Goal: Information Seeking & Learning: Learn about a topic

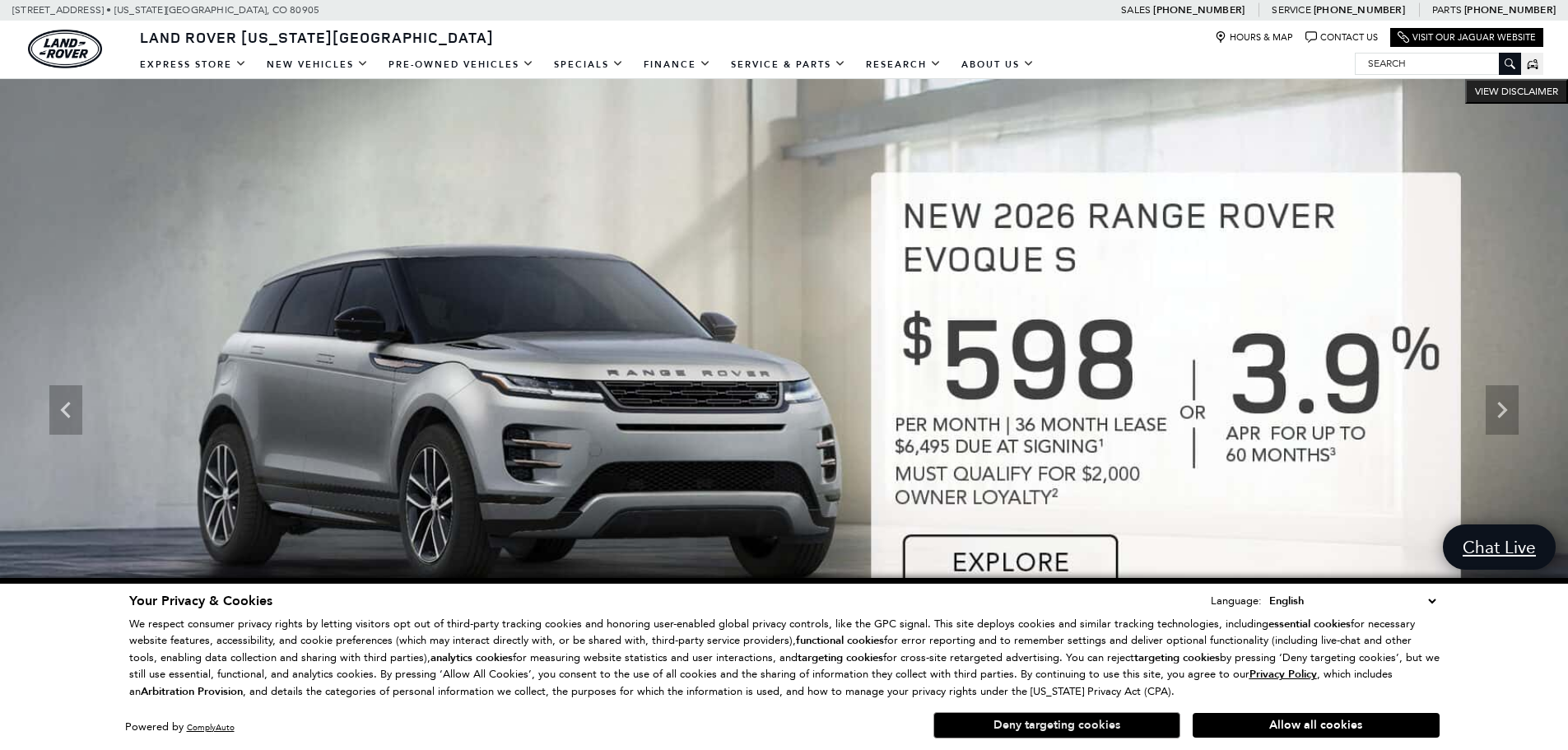
click at [1091, 723] on button "Deny targeting cookies" at bounding box center [1056, 725] width 247 height 26
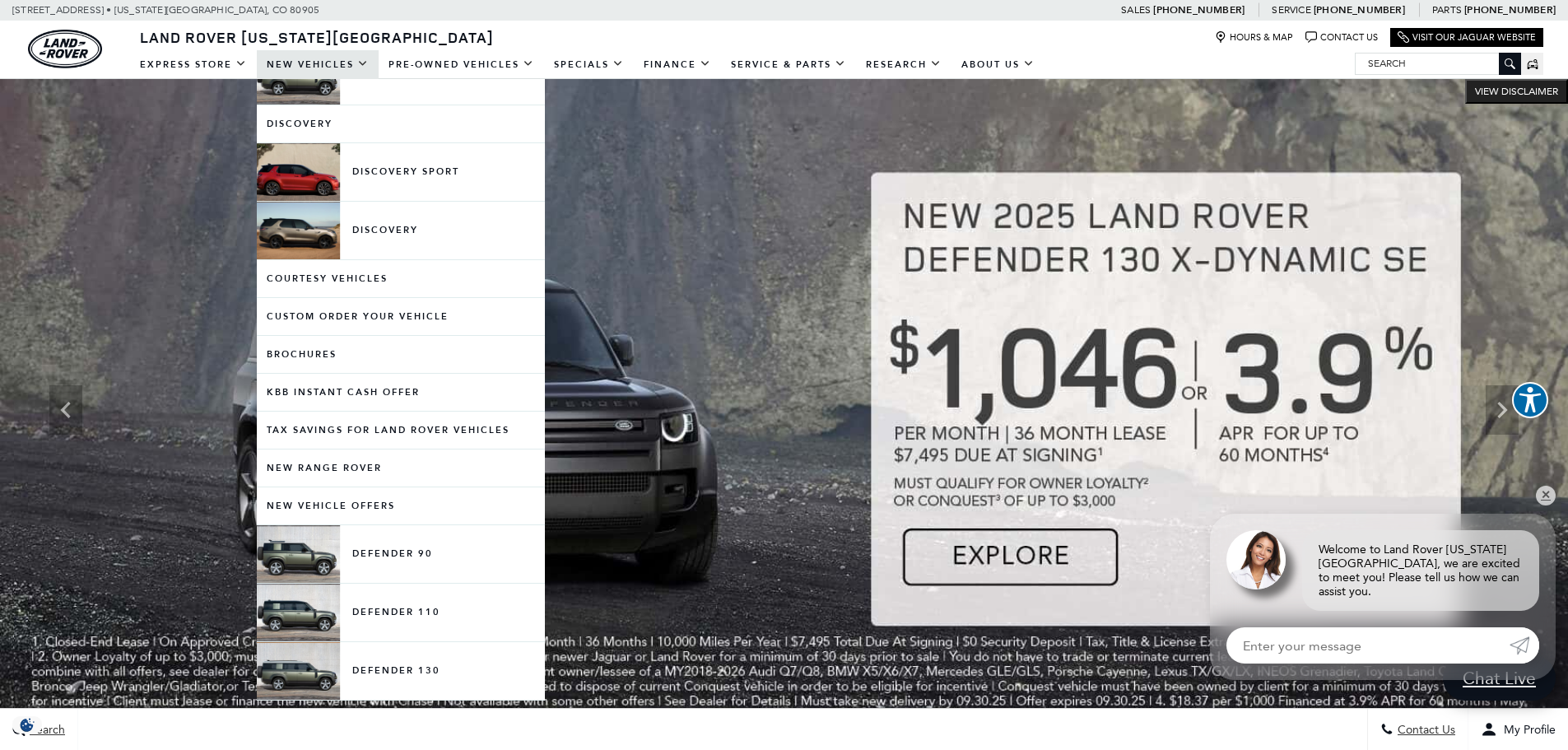
scroll to position [82, 0]
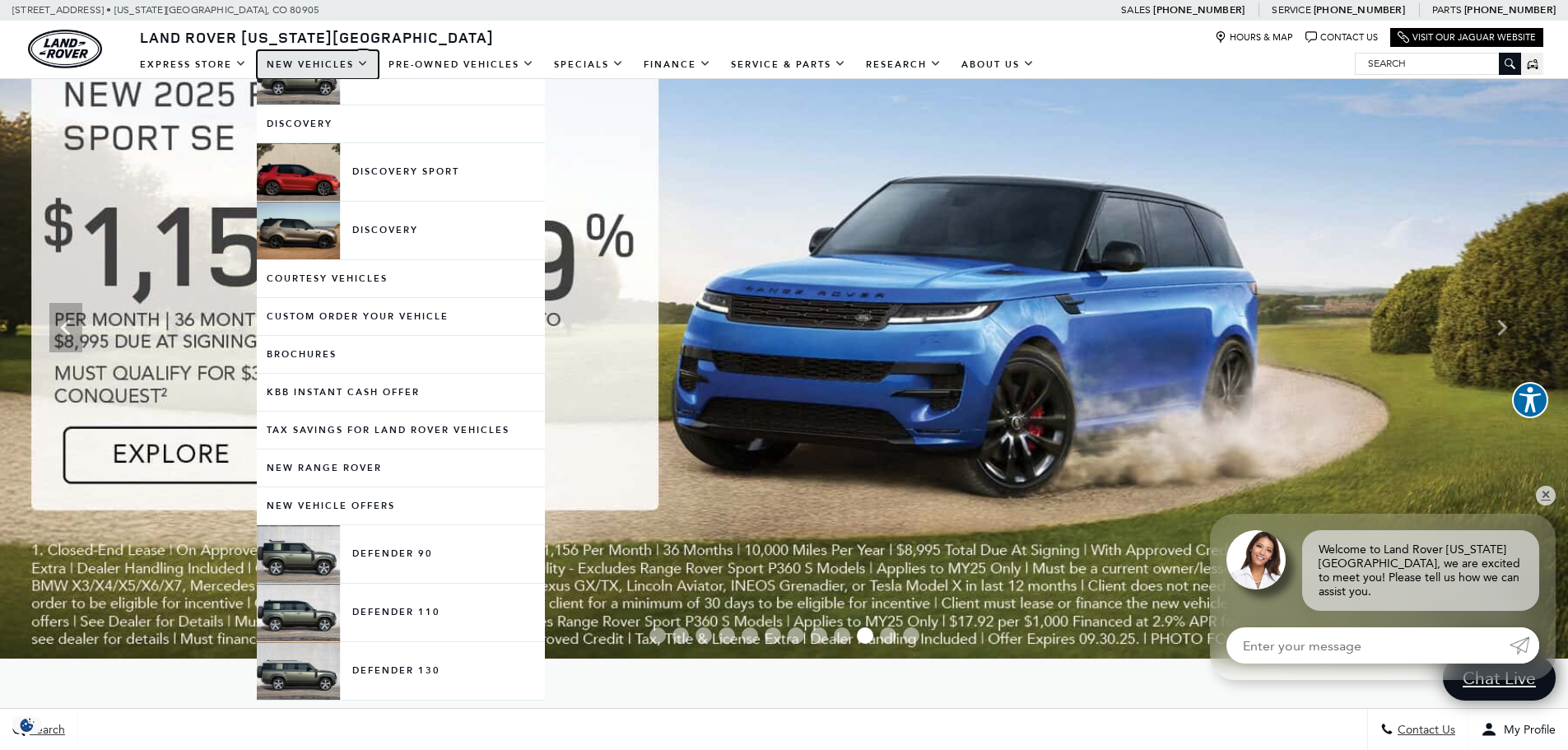
click at [295, 63] on link "New Vehicles" at bounding box center [317, 65] width 121 height 28
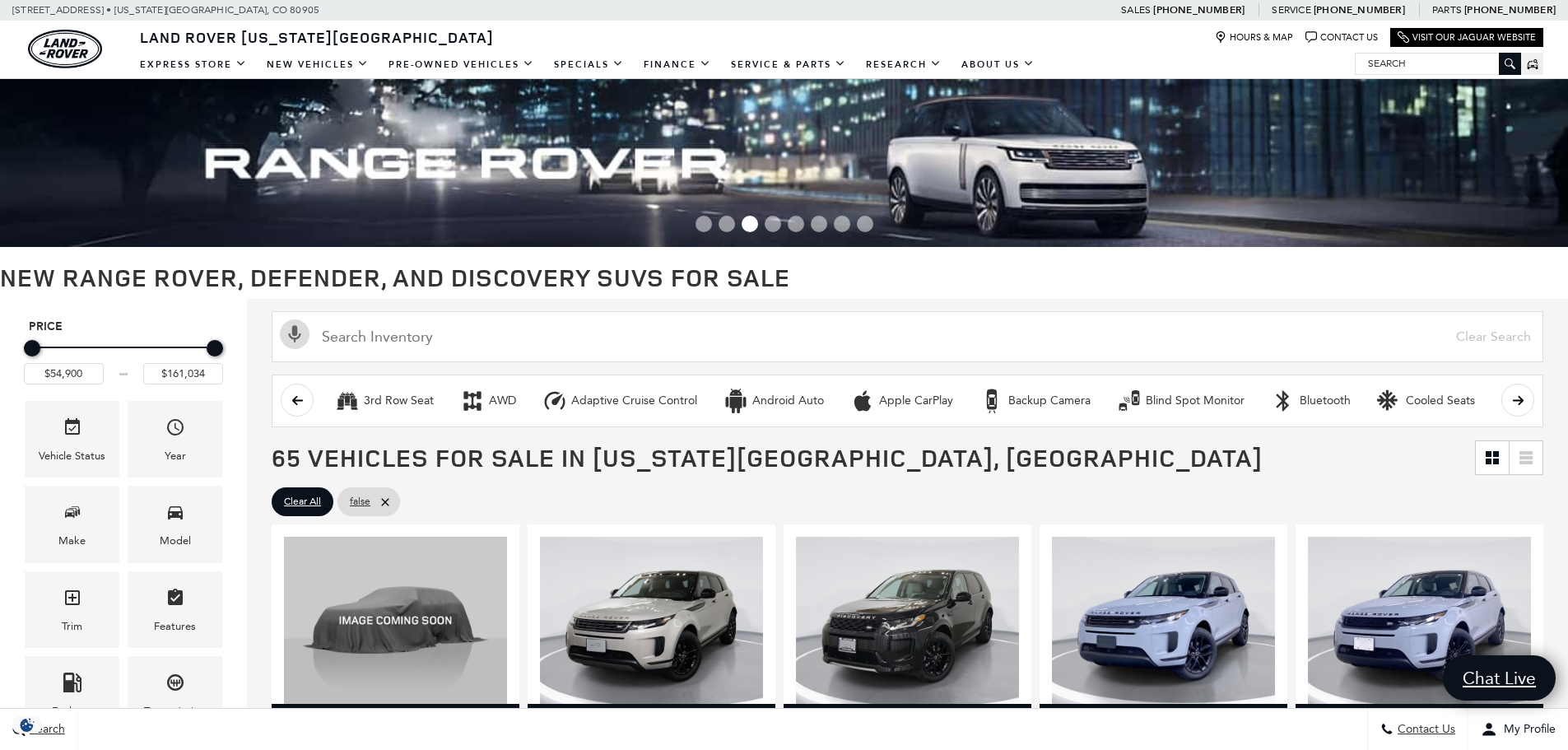
click at [1523, 401] on icon "scroll right" at bounding box center [1517, 400] width 11 height 9
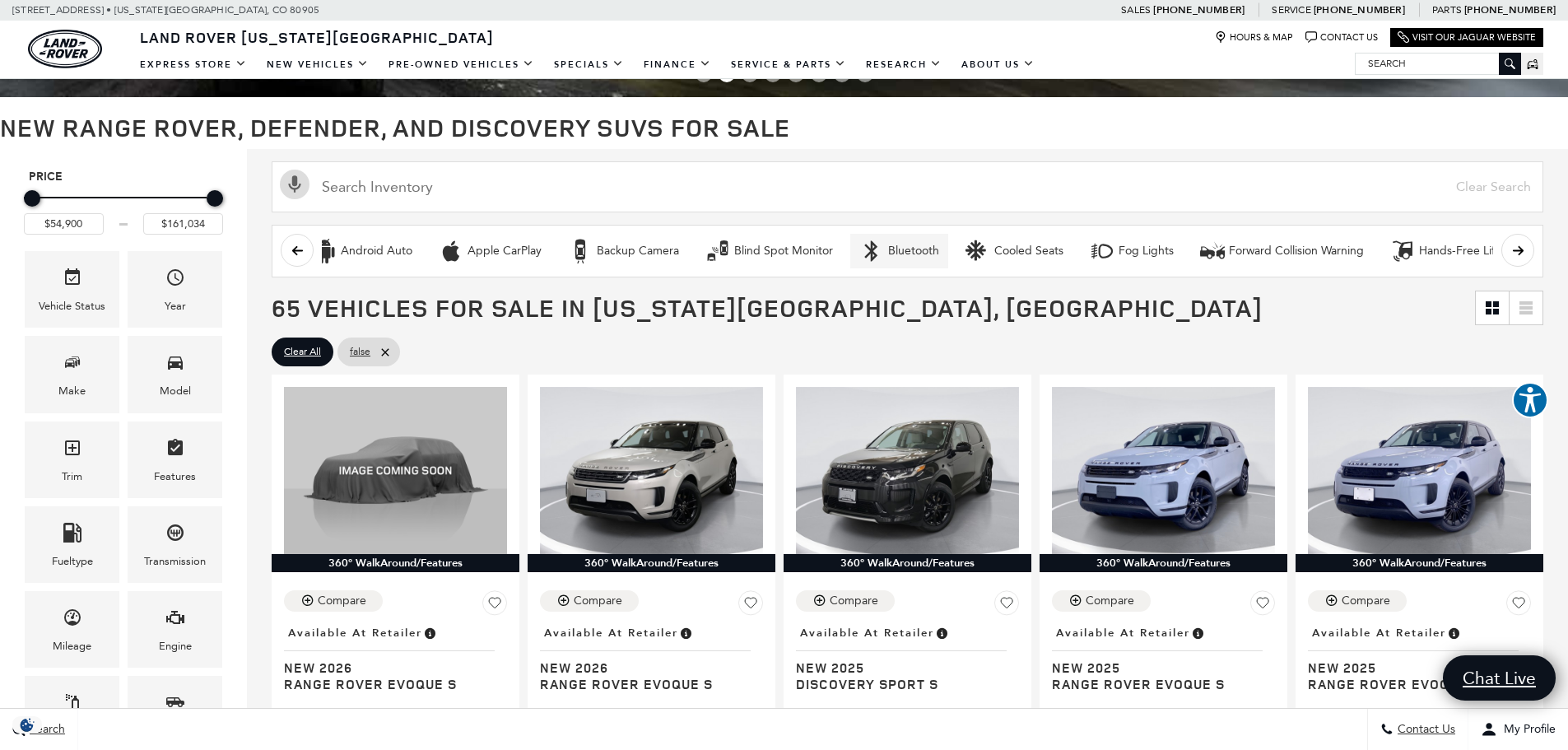
scroll to position [165, 0]
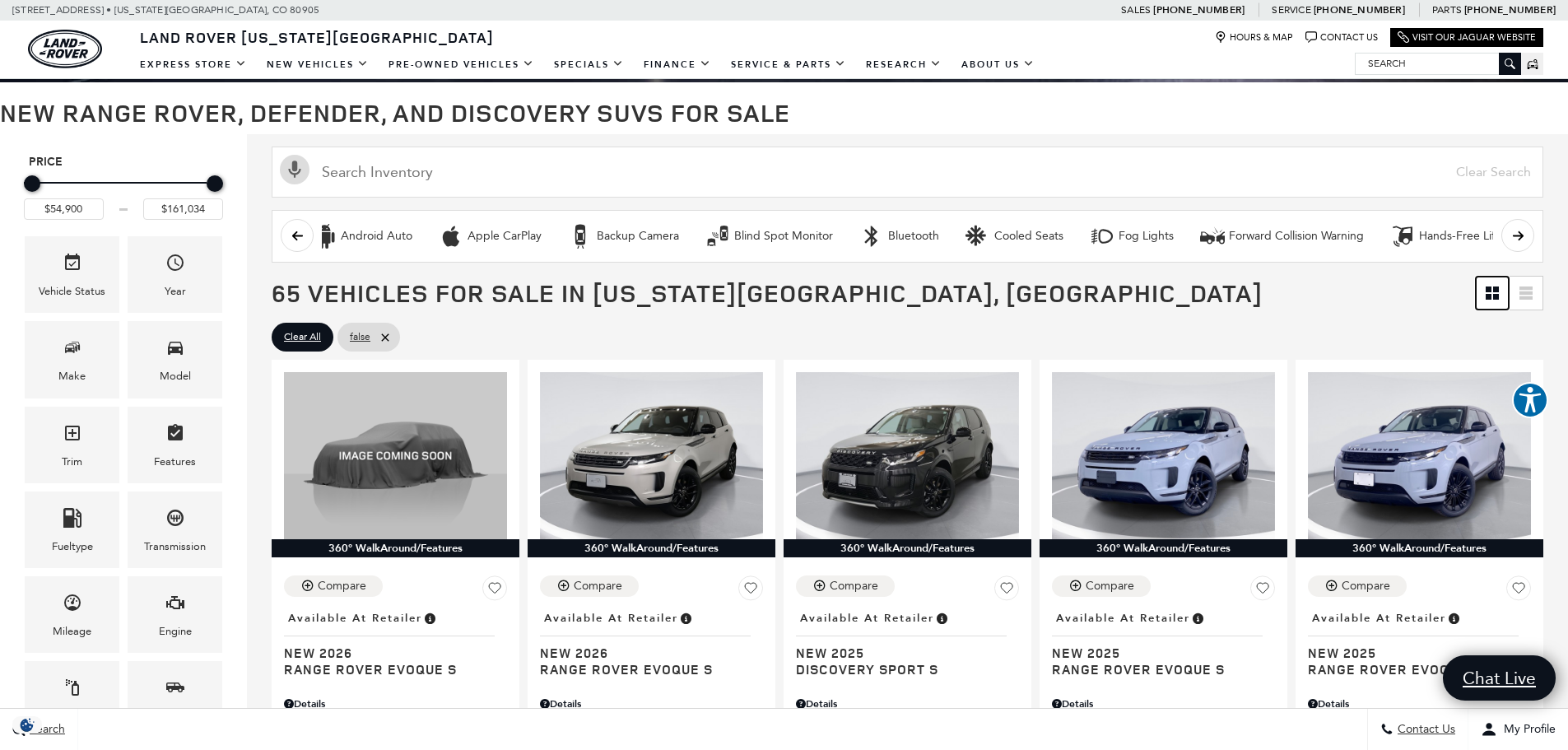
click at [1491, 295] on icon "Grid View" at bounding box center [1488, 297] width 6 height 6
click at [1533, 297] on icon at bounding box center [1526, 298] width 13 height 3
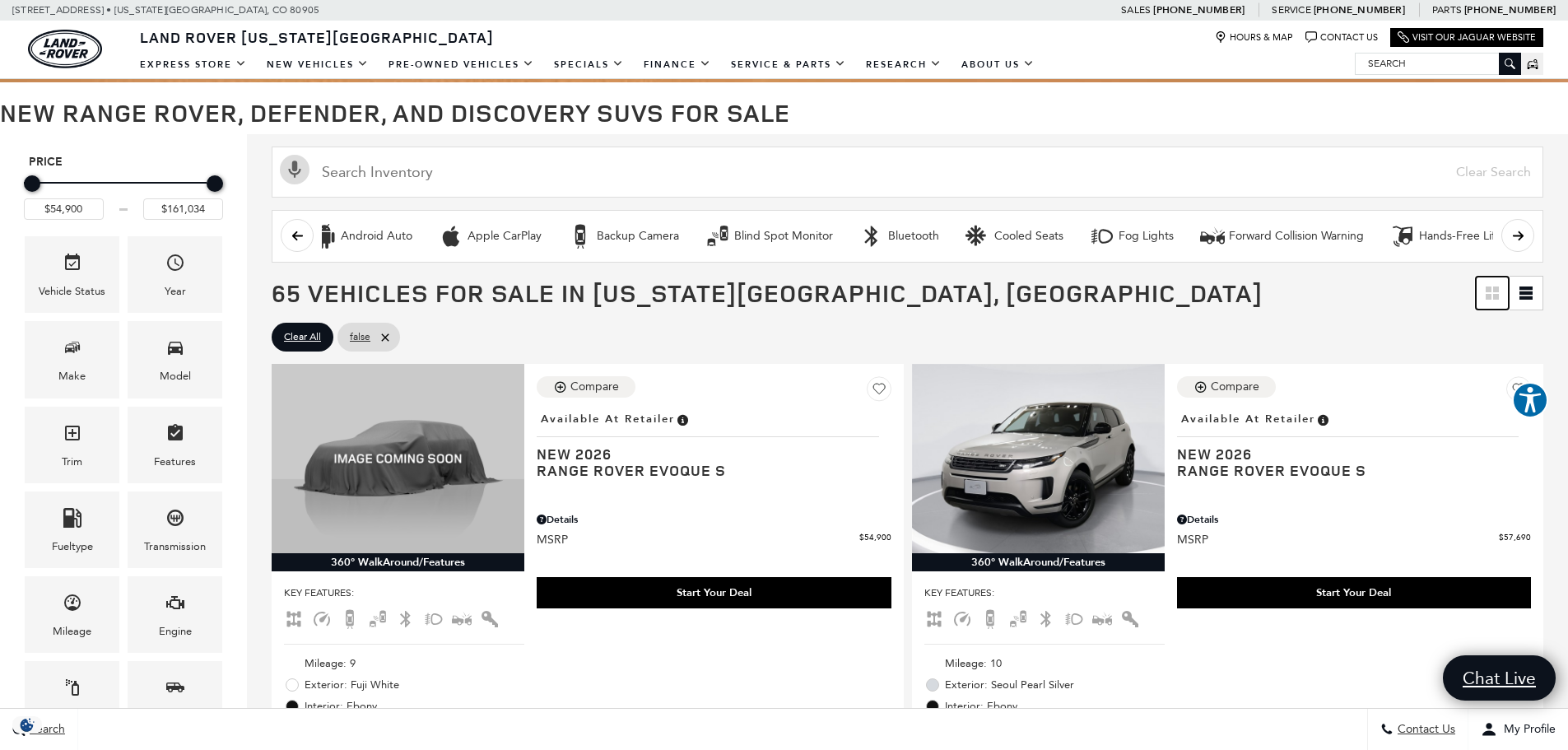
click at [1491, 296] on icon "Grid View" at bounding box center [1488, 297] width 6 height 6
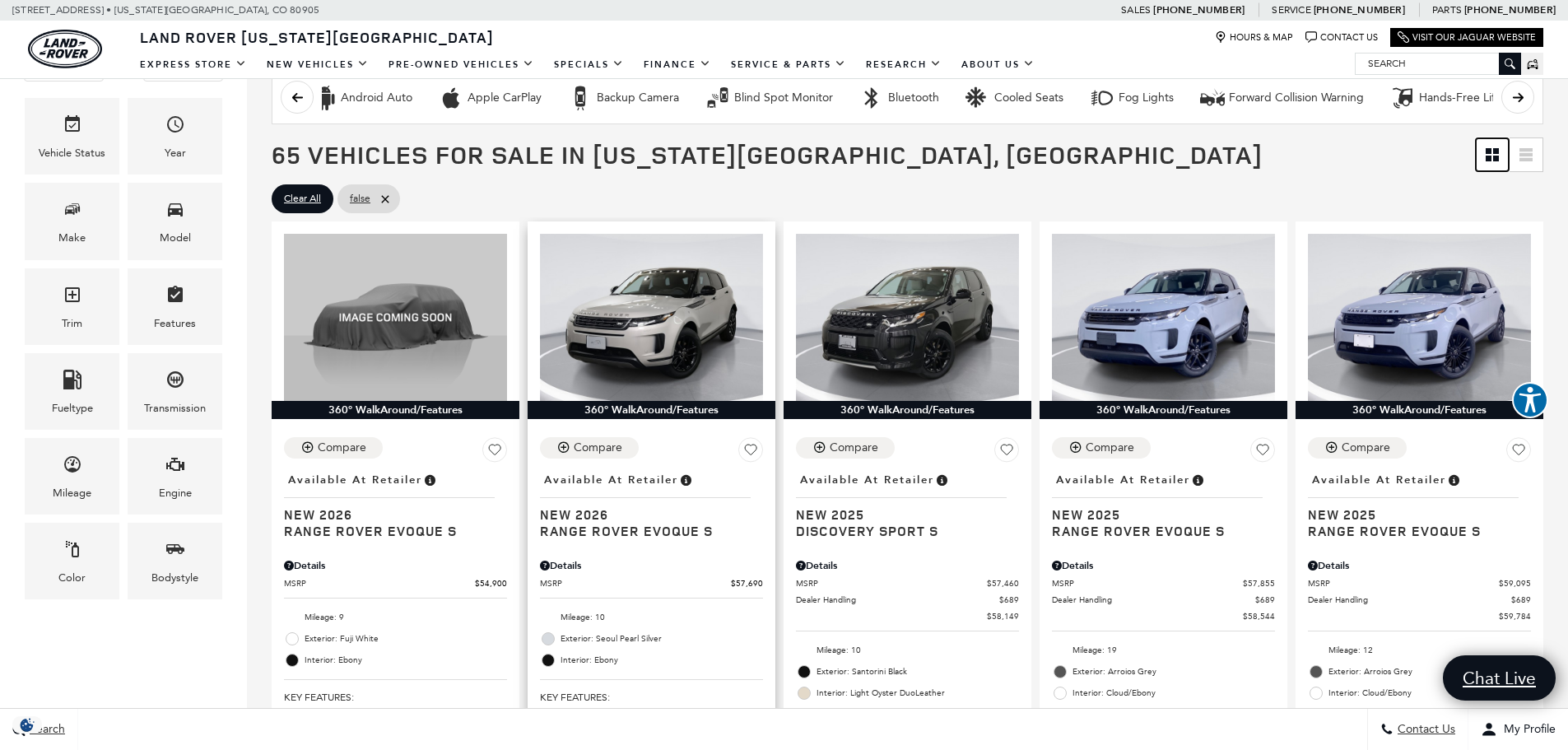
scroll to position [329, 0]
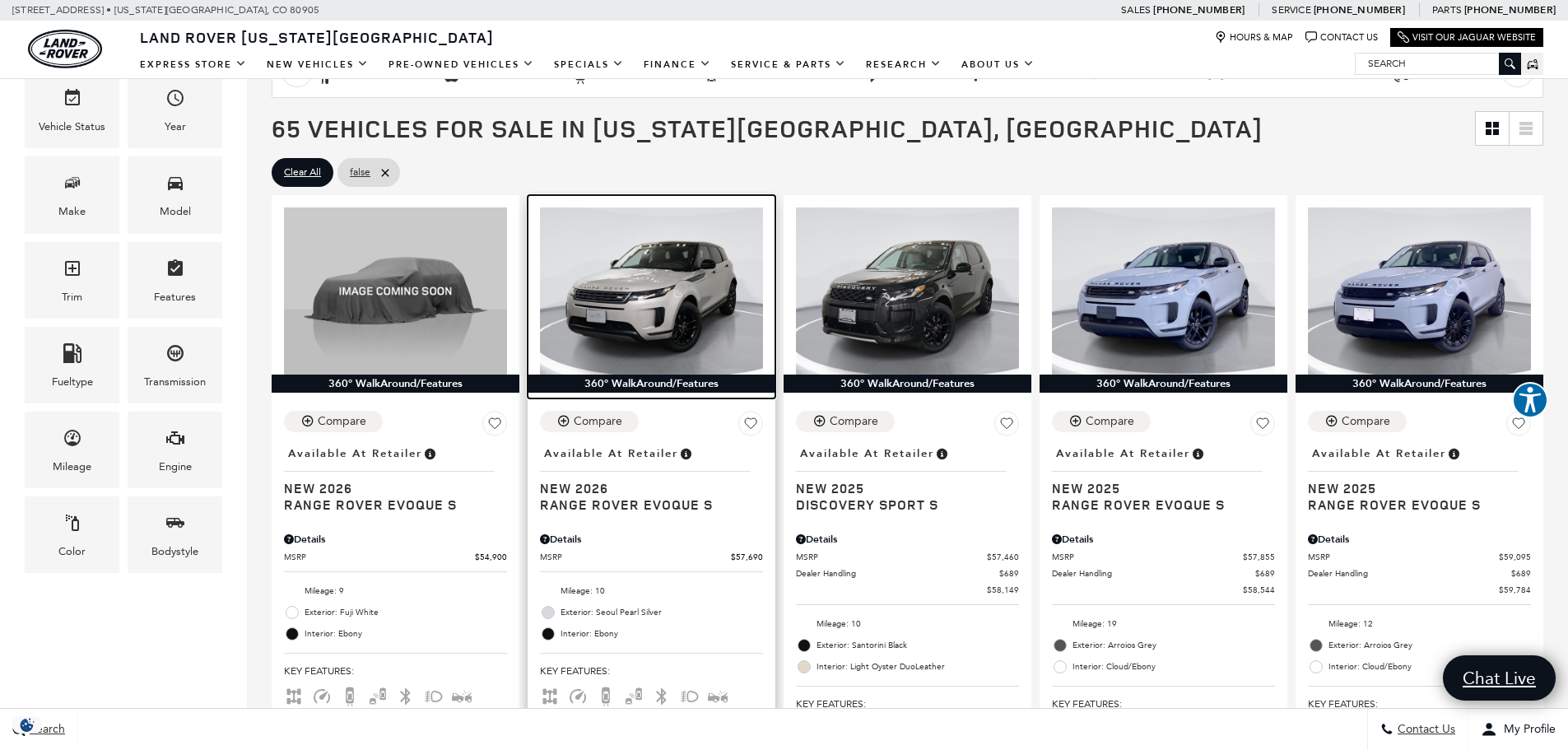
click at [654, 303] on img at bounding box center [652, 291] width 223 height 167
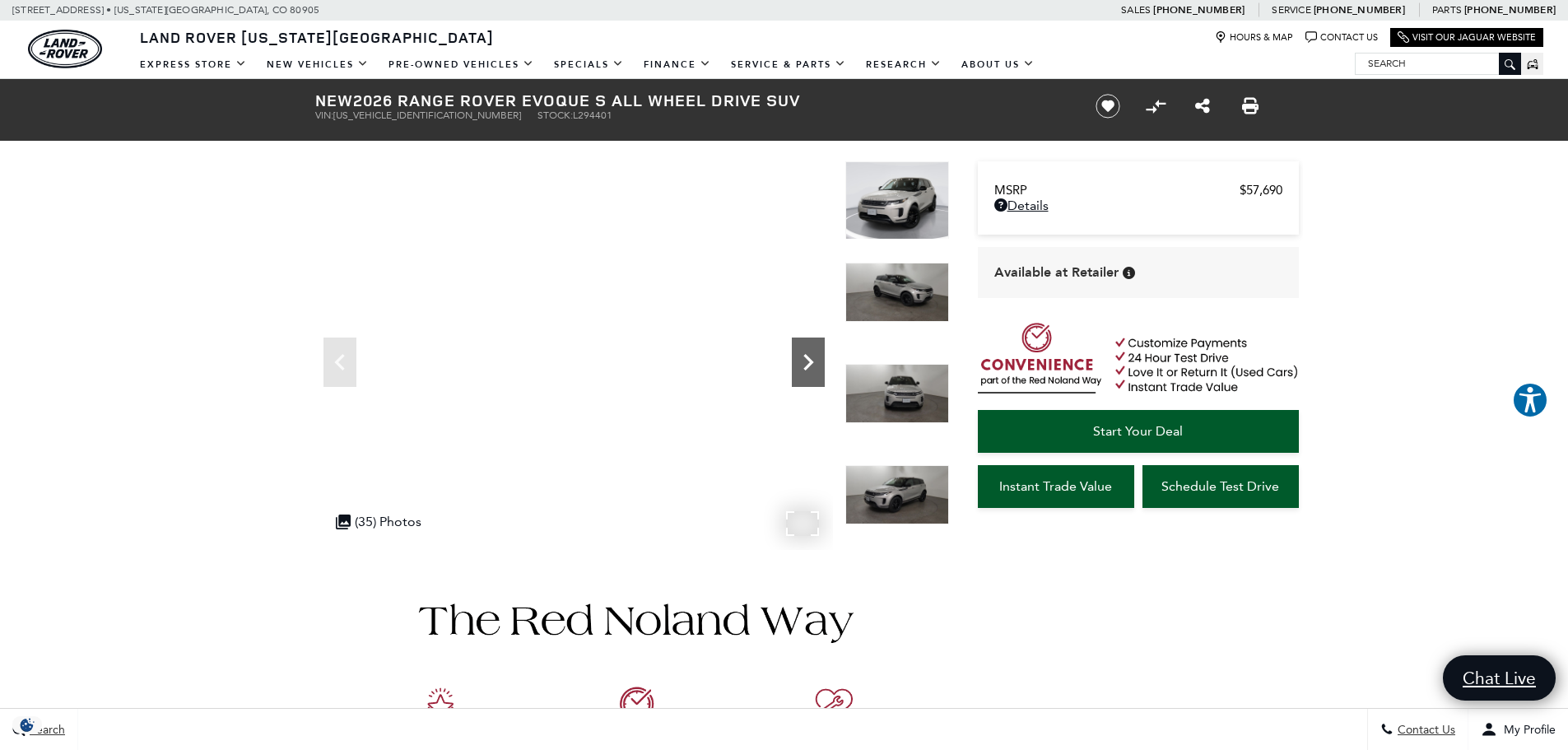
click at [818, 364] on icon "Next" at bounding box center [807, 362] width 33 height 33
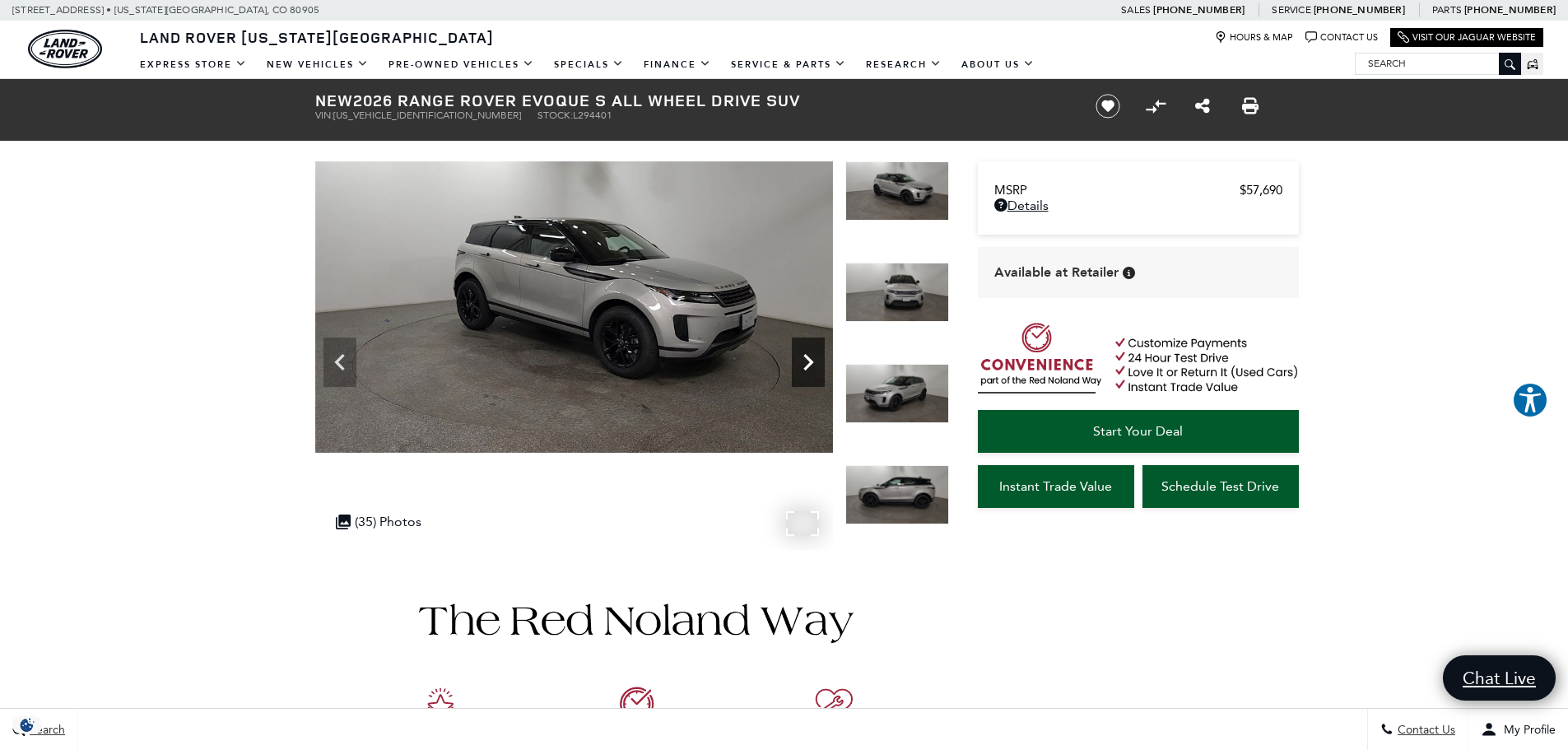
click at [818, 364] on icon "Next" at bounding box center [807, 362] width 33 height 33
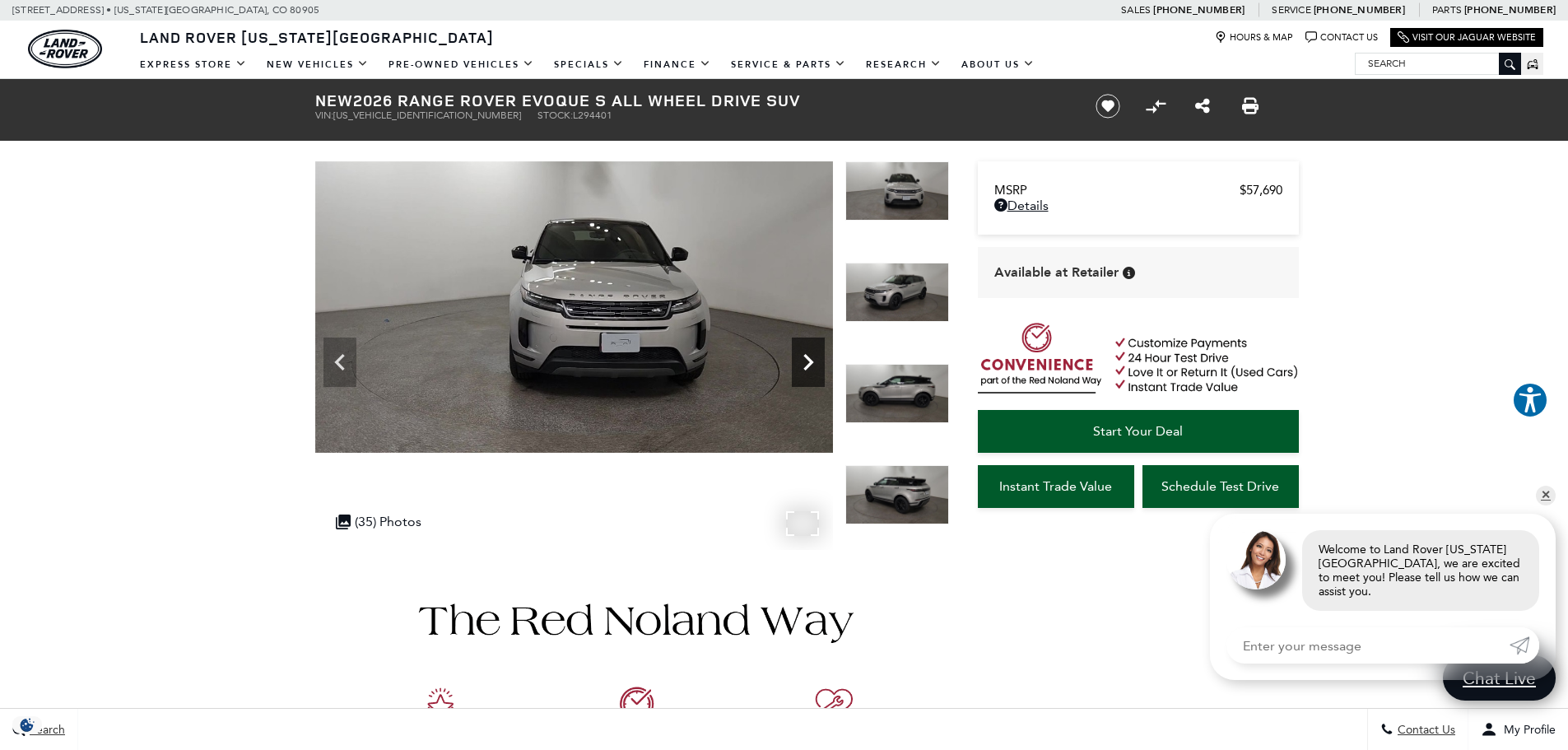
click at [818, 364] on icon "Next" at bounding box center [807, 362] width 33 height 33
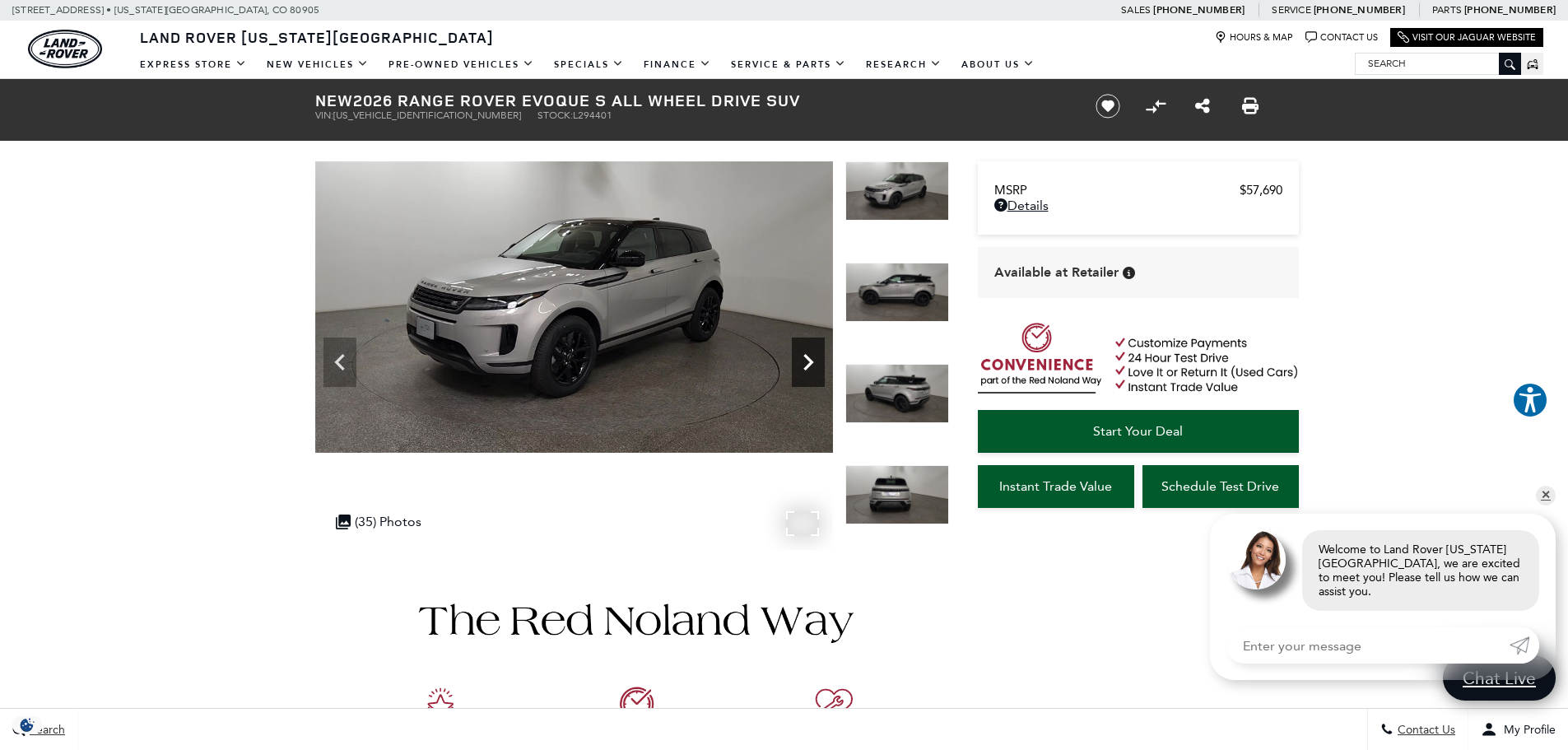
click at [818, 364] on icon "Next" at bounding box center [807, 362] width 33 height 33
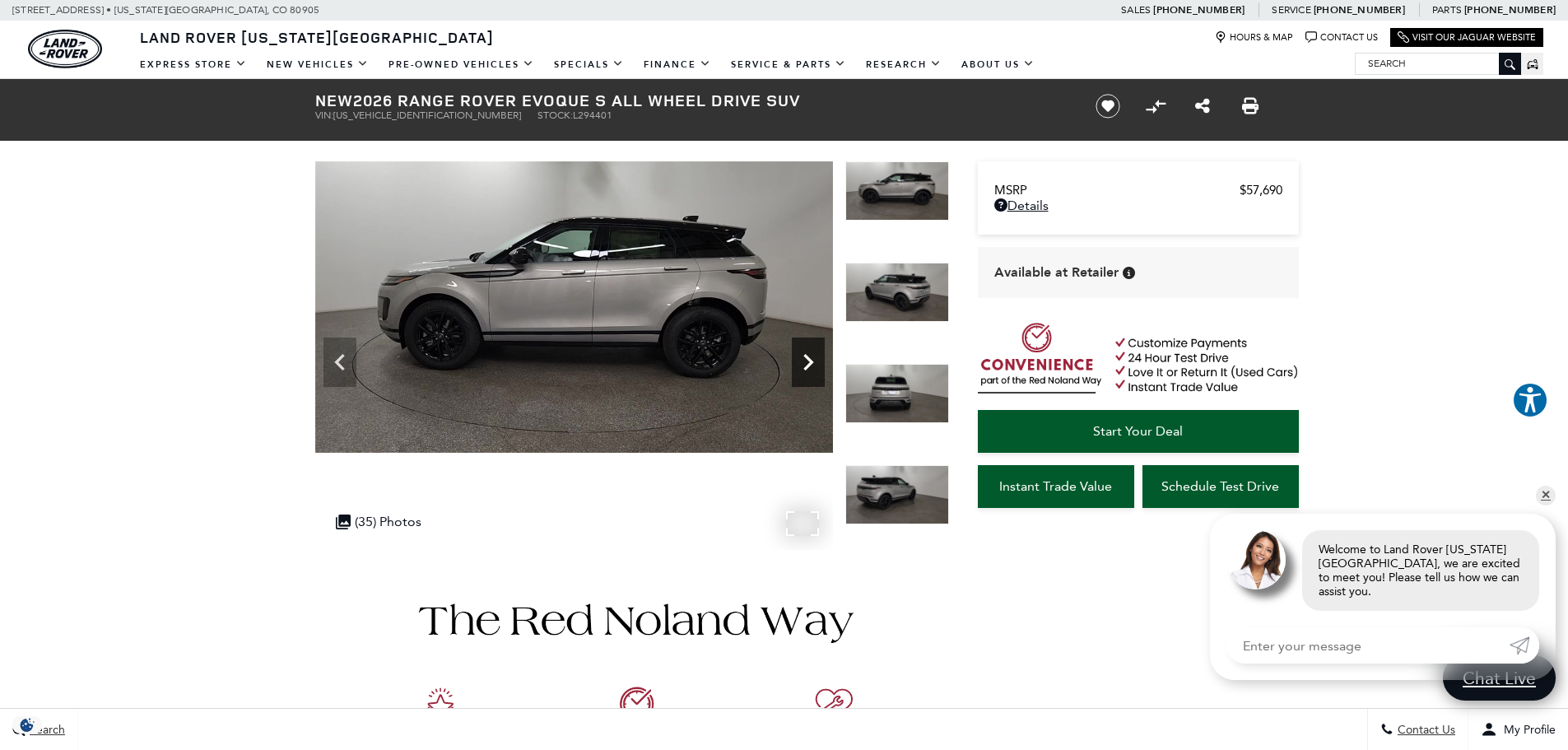
click at [818, 364] on icon "Next" at bounding box center [807, 362] width 33 height 33
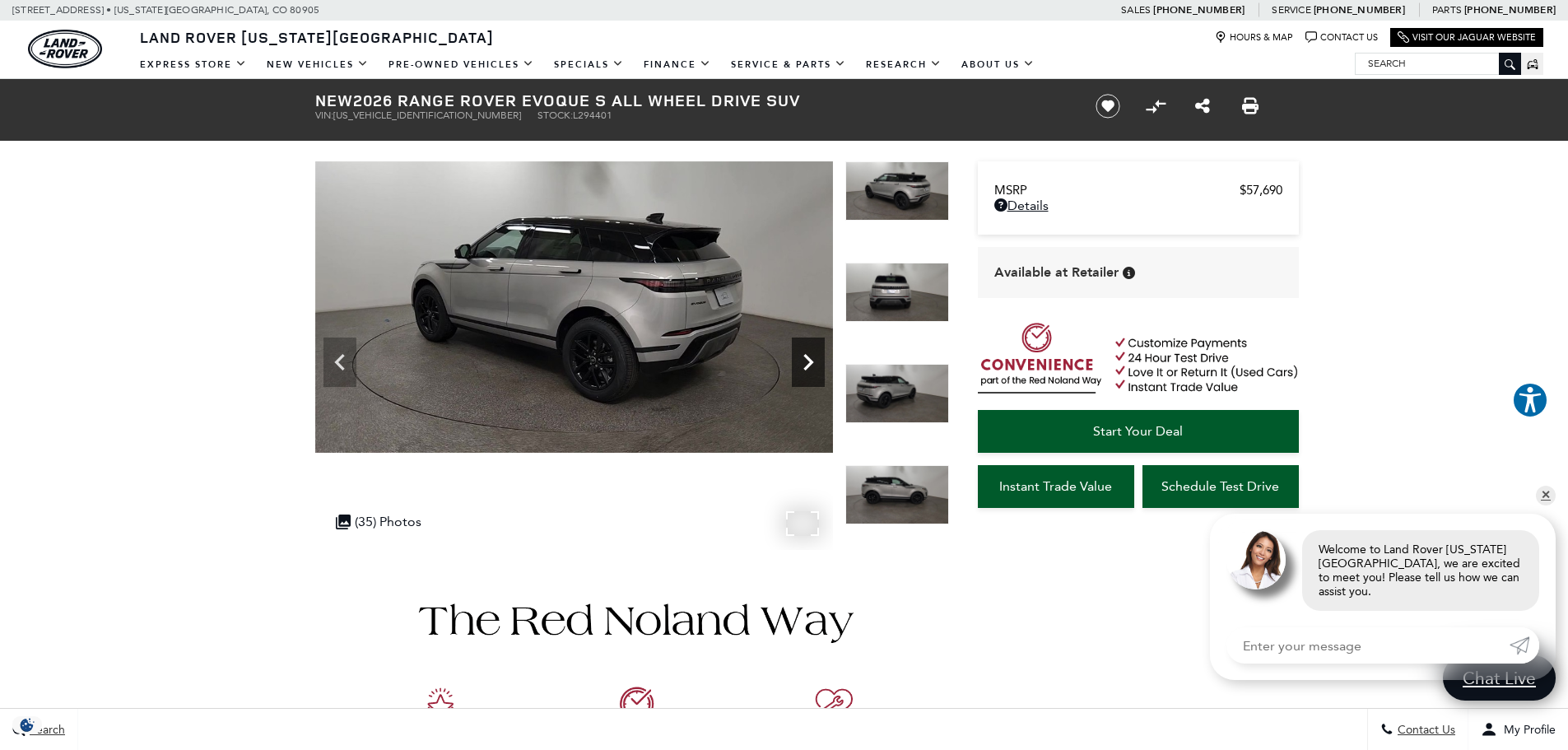
click at [818, 364] on icon "Next" at bounding box center [807, 362] width 33 height 33
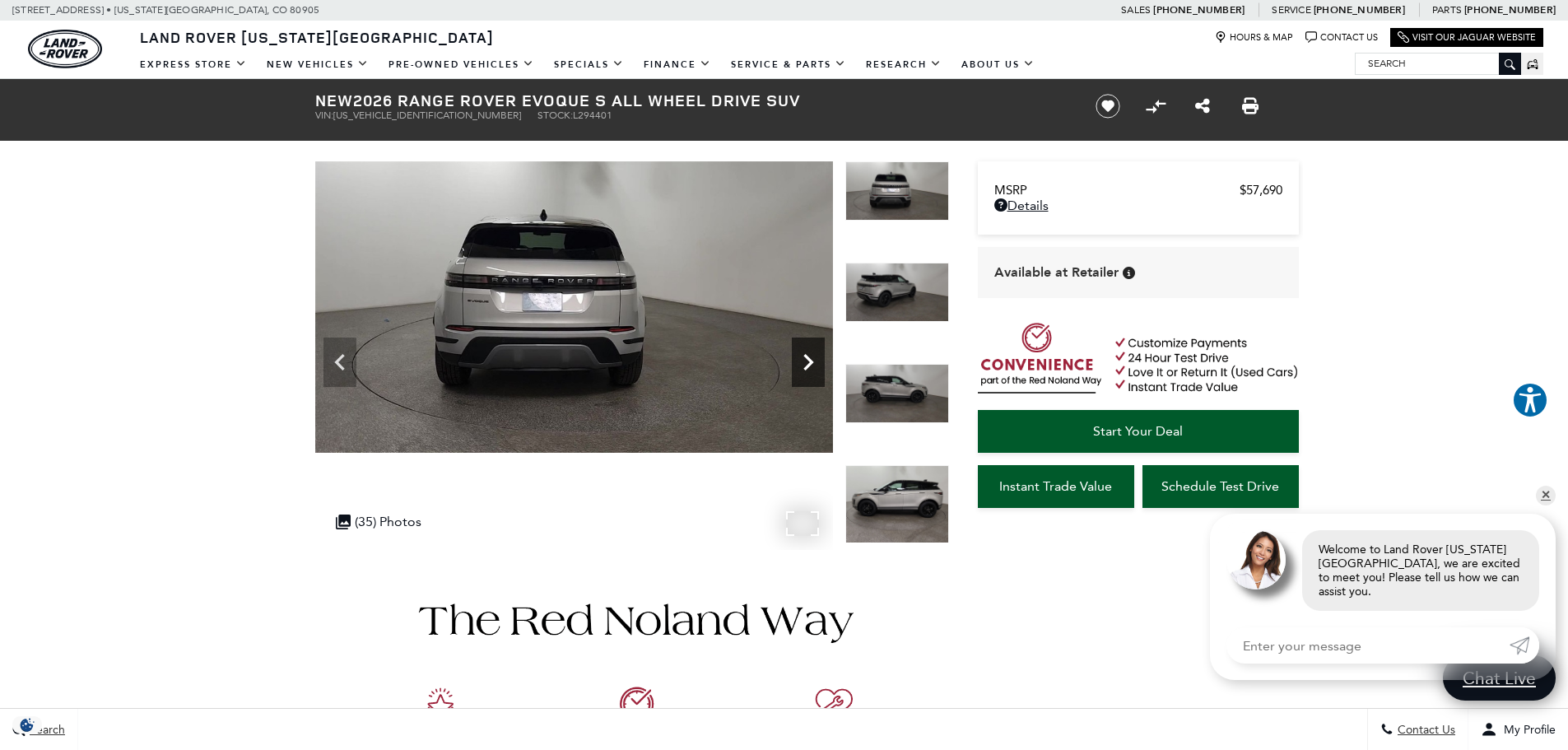
click at [818, 364] on icon "Next" at bounding box center [807, 362] width 33 height 33
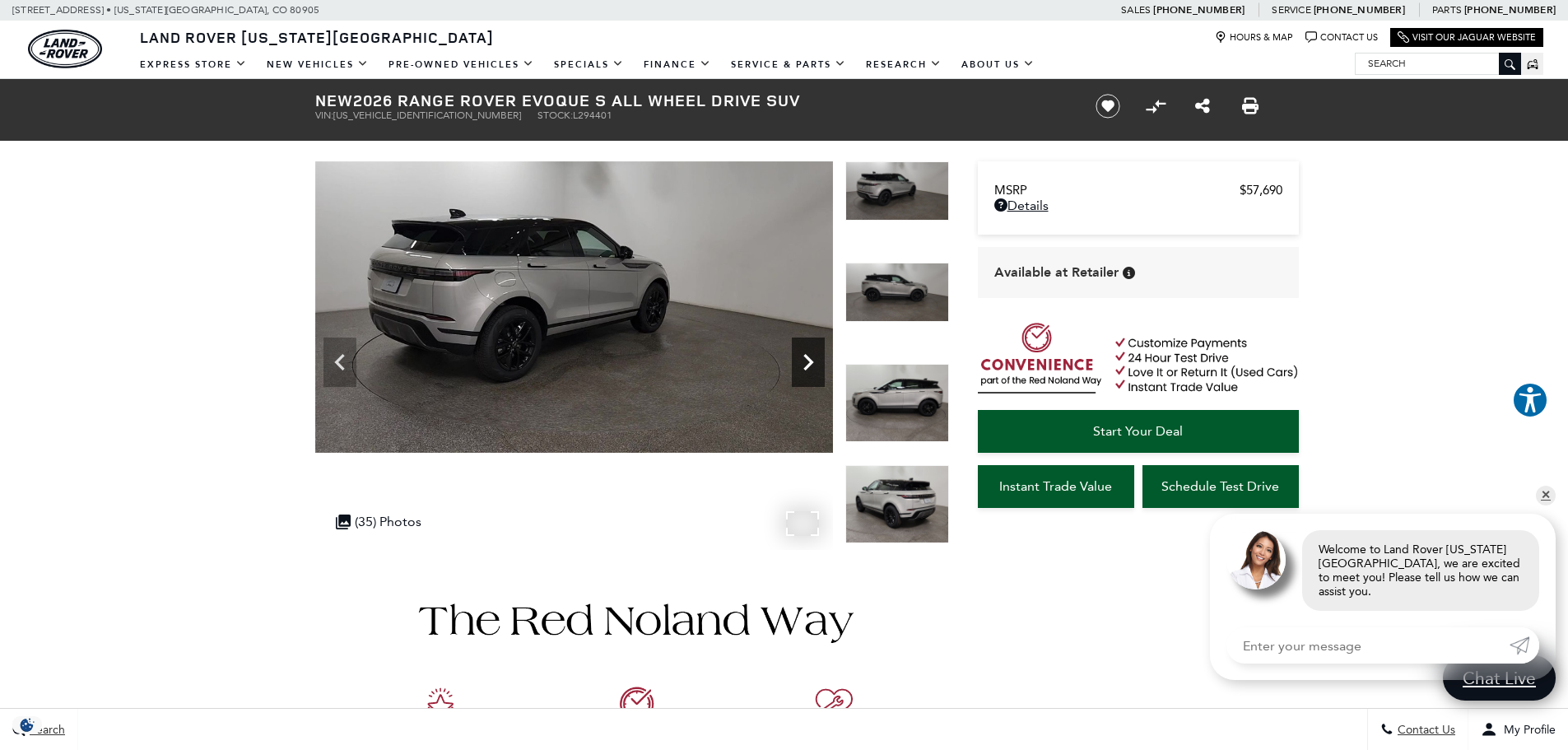
click at [818, 364] on icon "Next" at bounding box center [807, 362] width 33 height 33
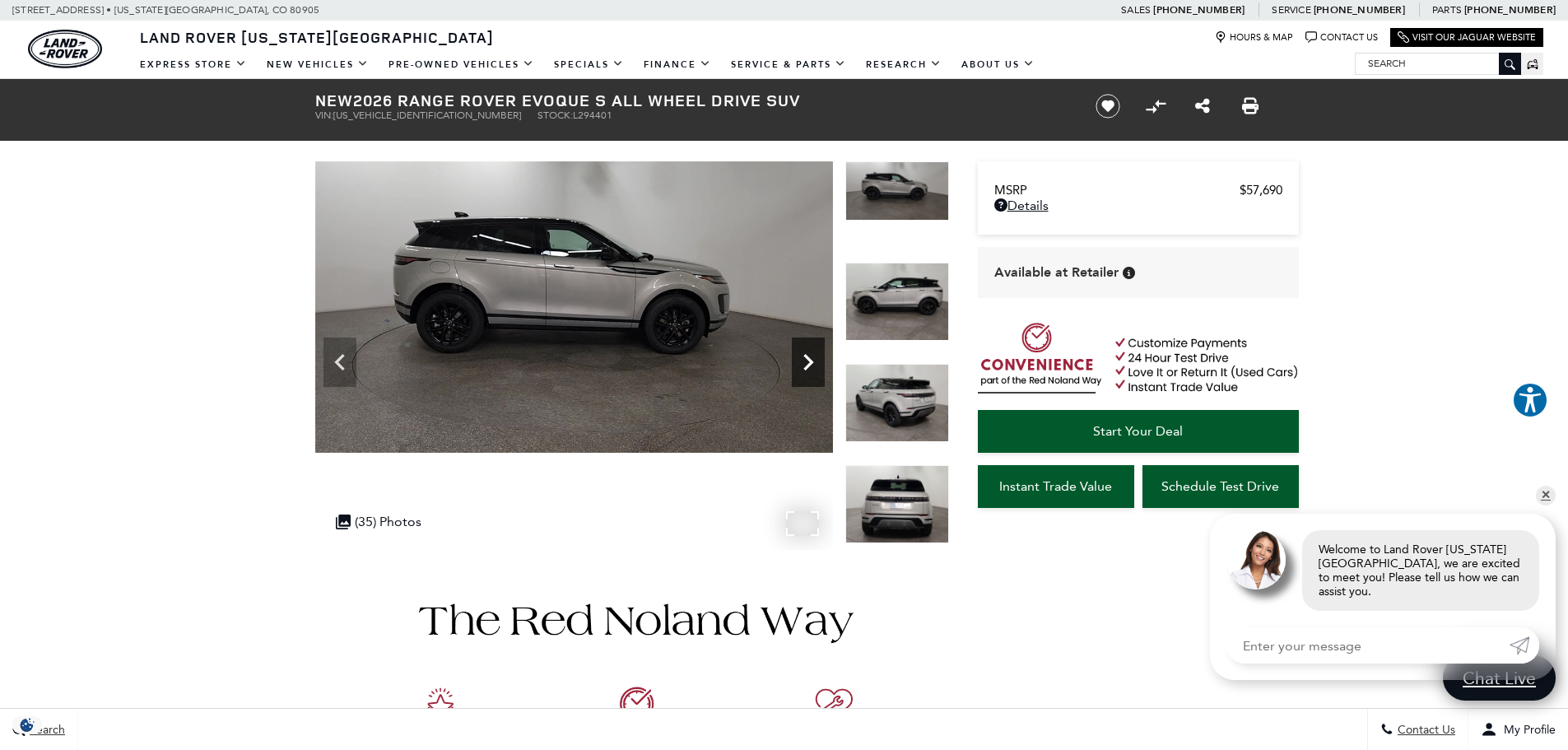
click at [818, 364] on icon "Next" at bounding box center [807, 362] width 33 height 33
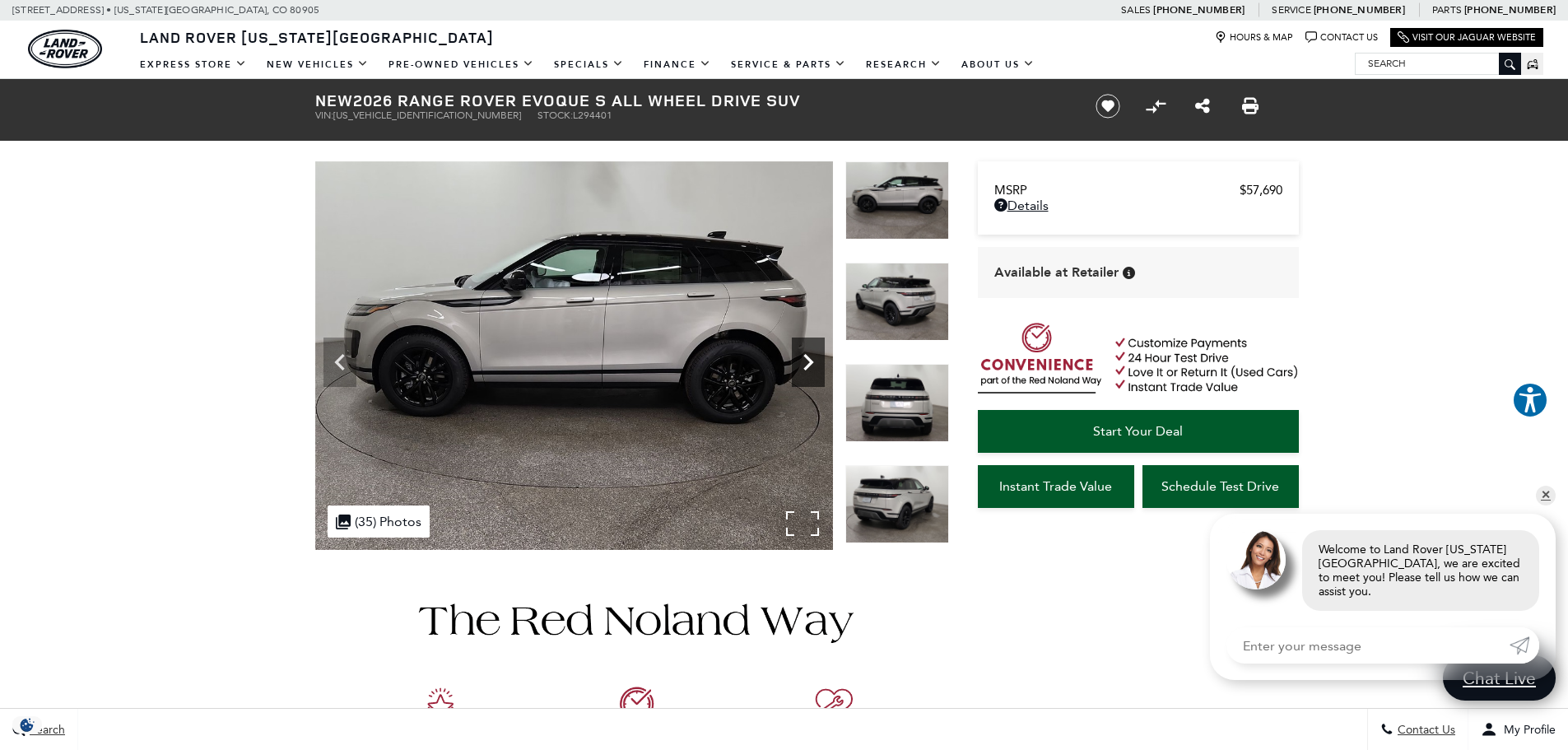
click at [818, 364] on icon "Next" at bounding box center [807, 362] width 33 height 33
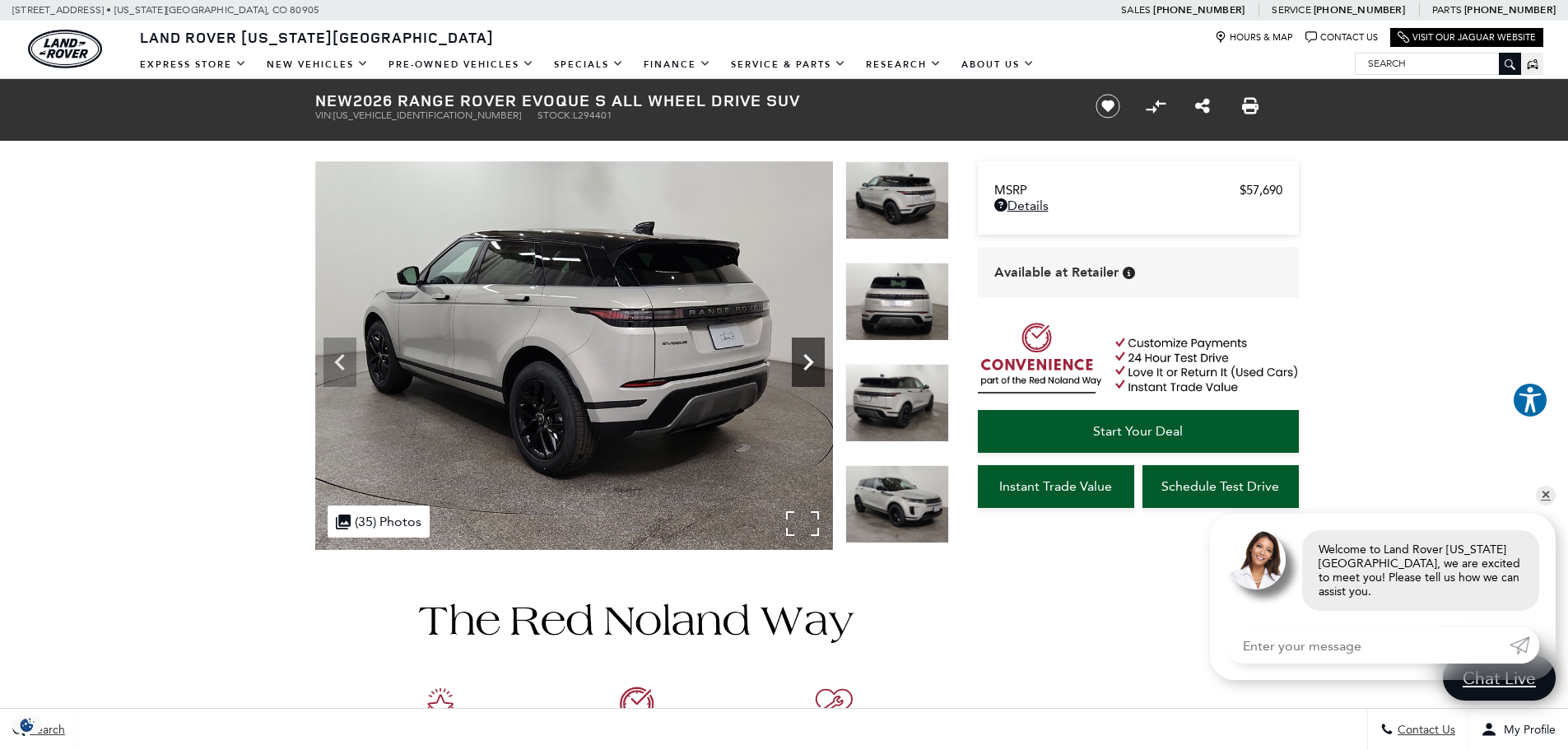
click at [818, 364] on icon "Next" at bounding box center [807, 362] width 33 height 33
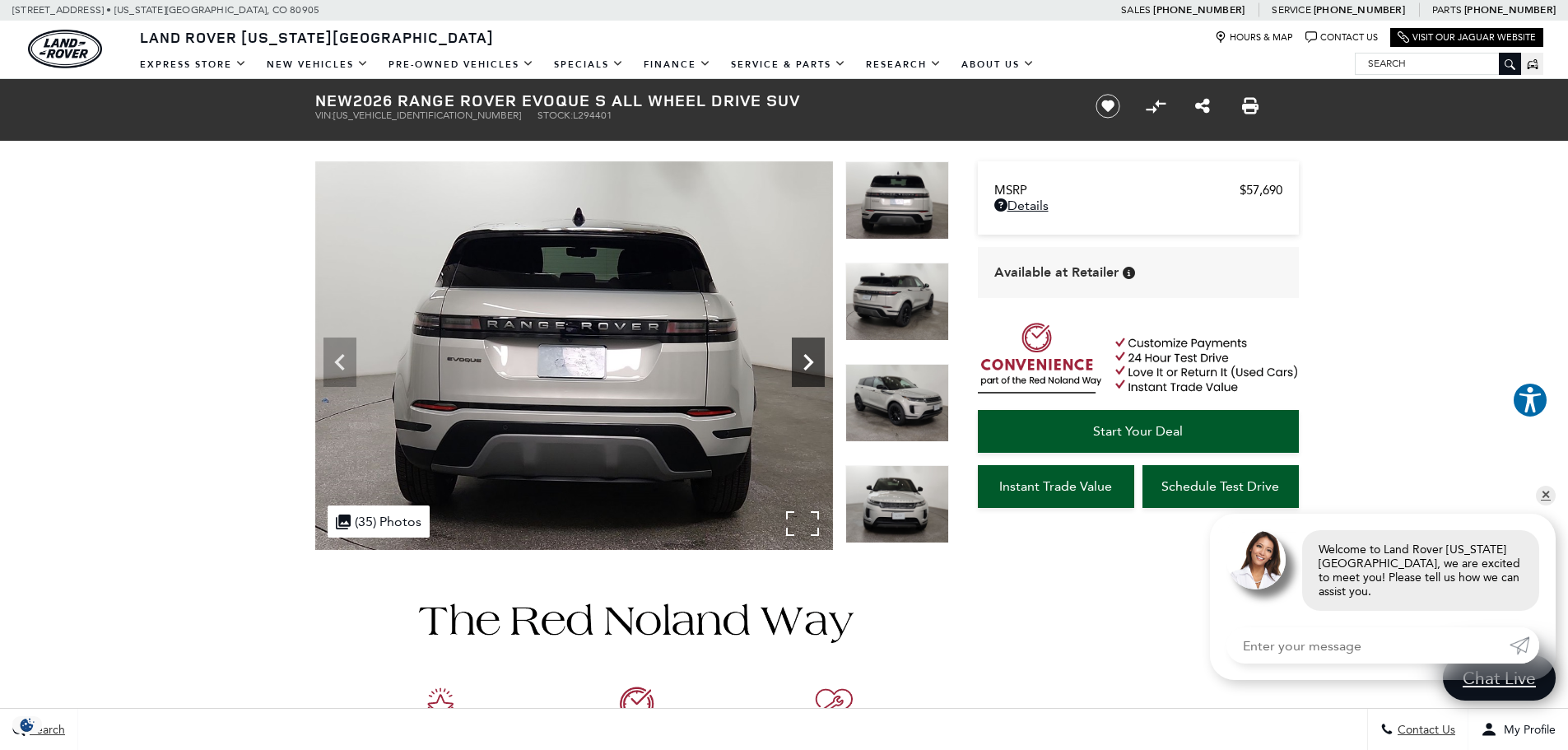
click at [818, 364] on icon "Next" at bounding box center [807, 362] width 33 height 33
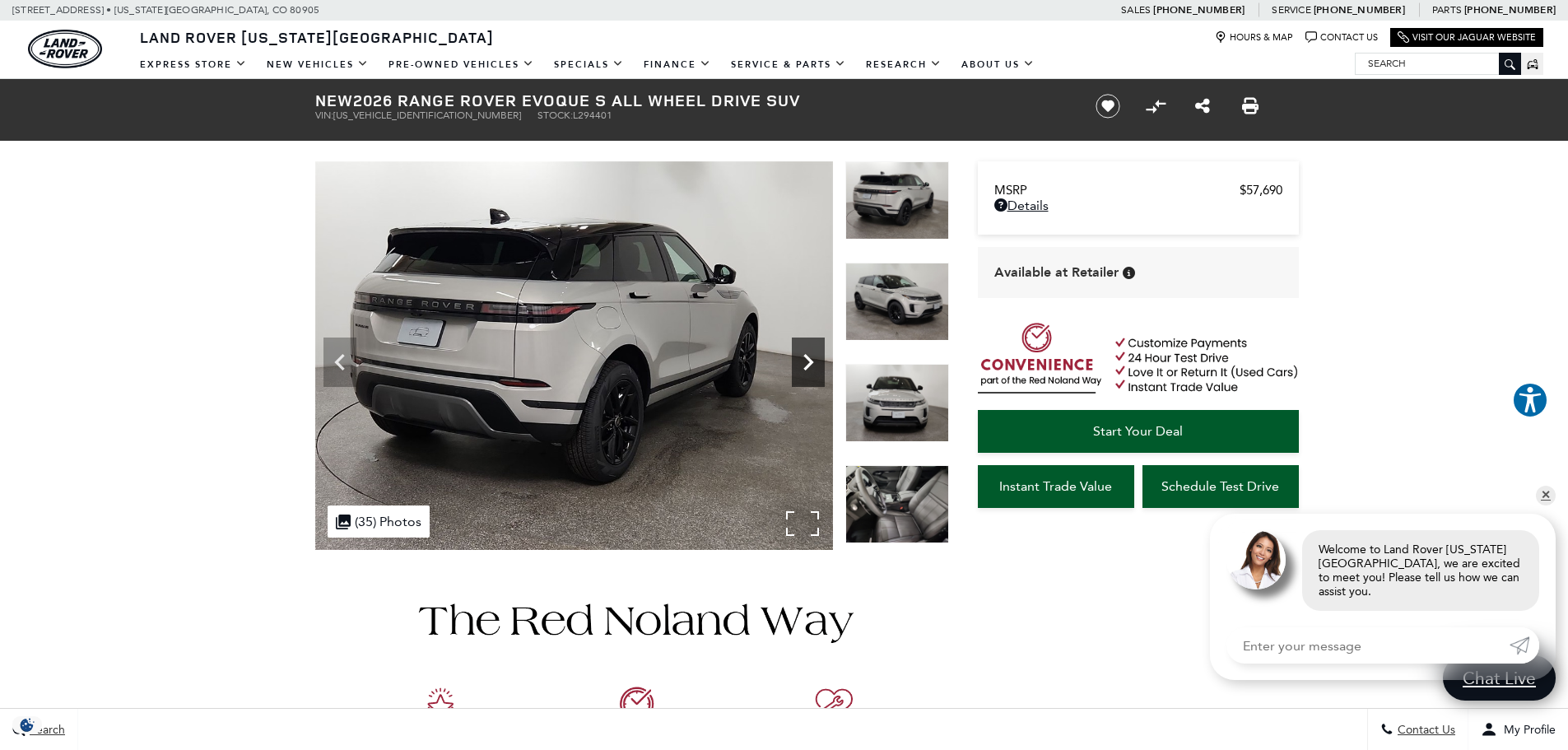
click at [818, 364] on icon "Next" at bounding box center [807, 362] width 33 height 33
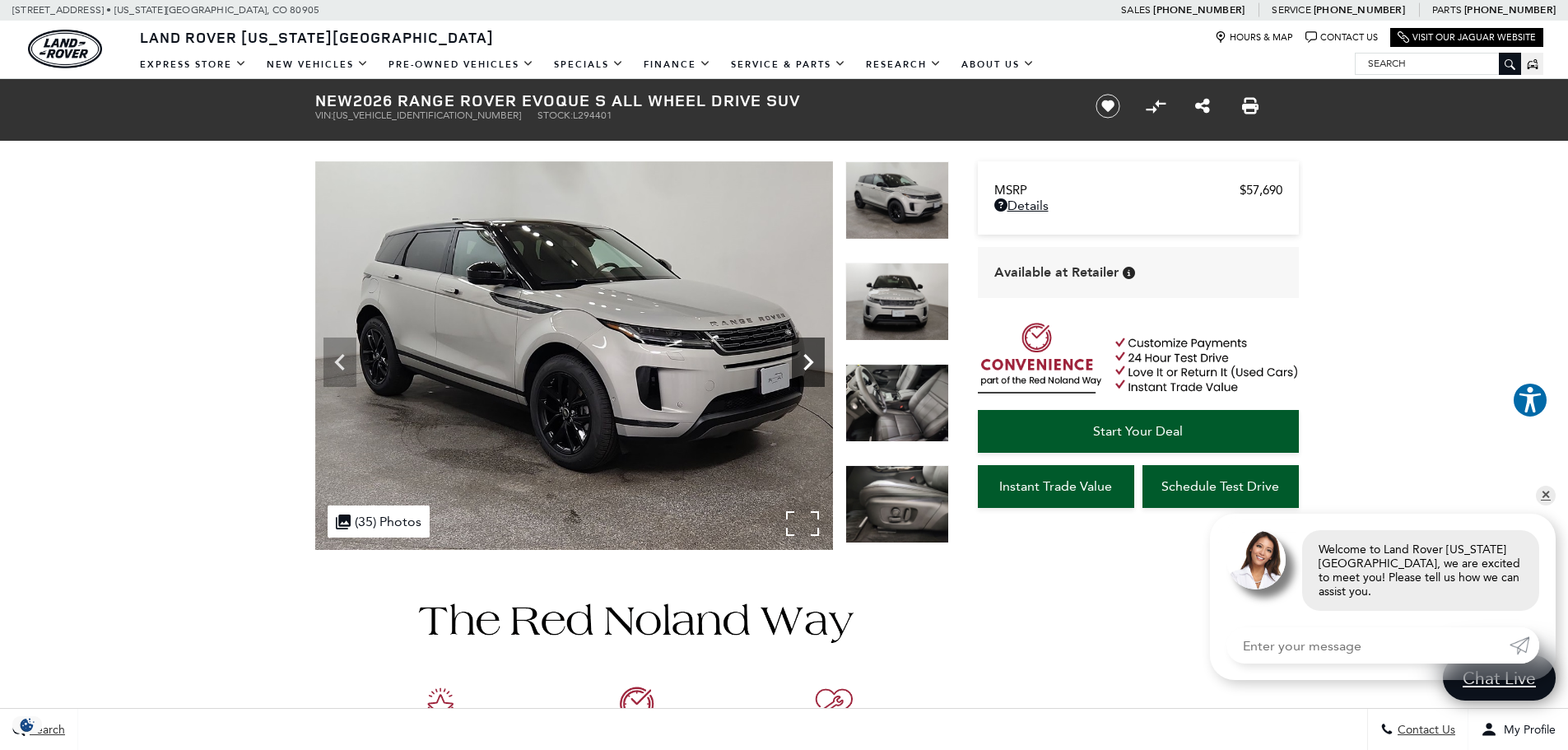
click at [818, 364] on icon "Next" at bounding box center [807, 362] width 33 height 33
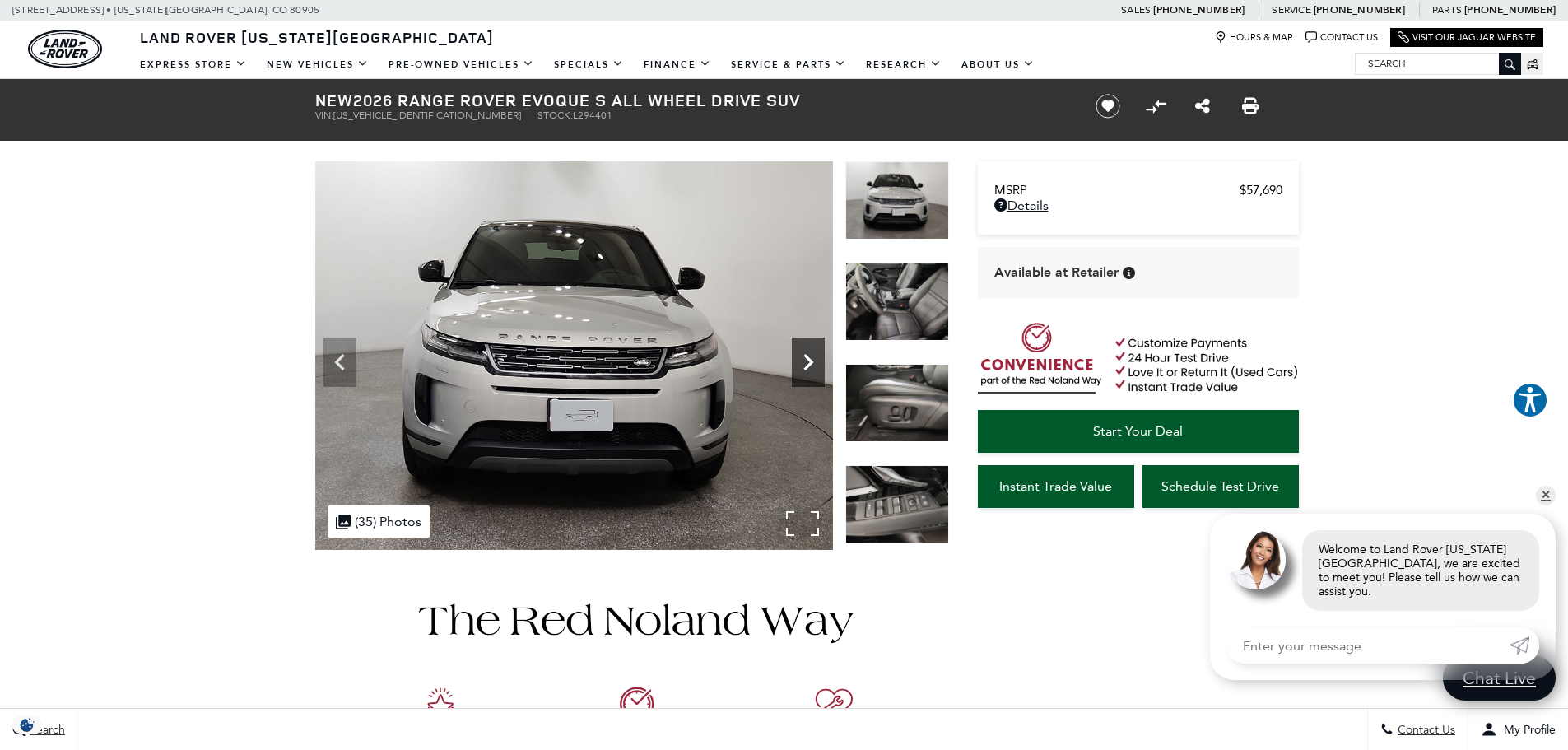
click at [818, 364] on icon "Next" at bounding box center [807, 362] width 33 height 33
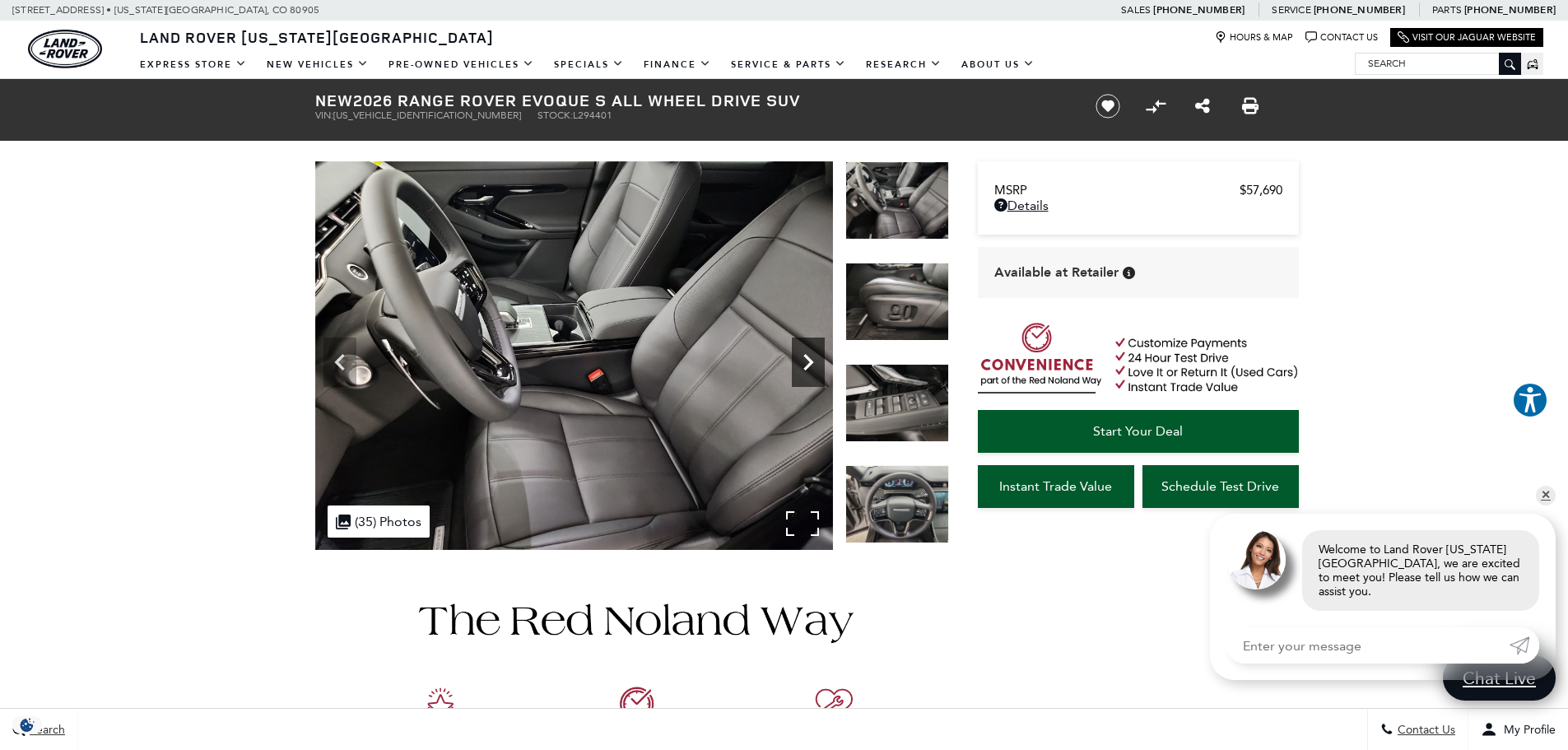
click at [818, 364] on icon "Next" at bounding box center [807, 362] width 33 height 33
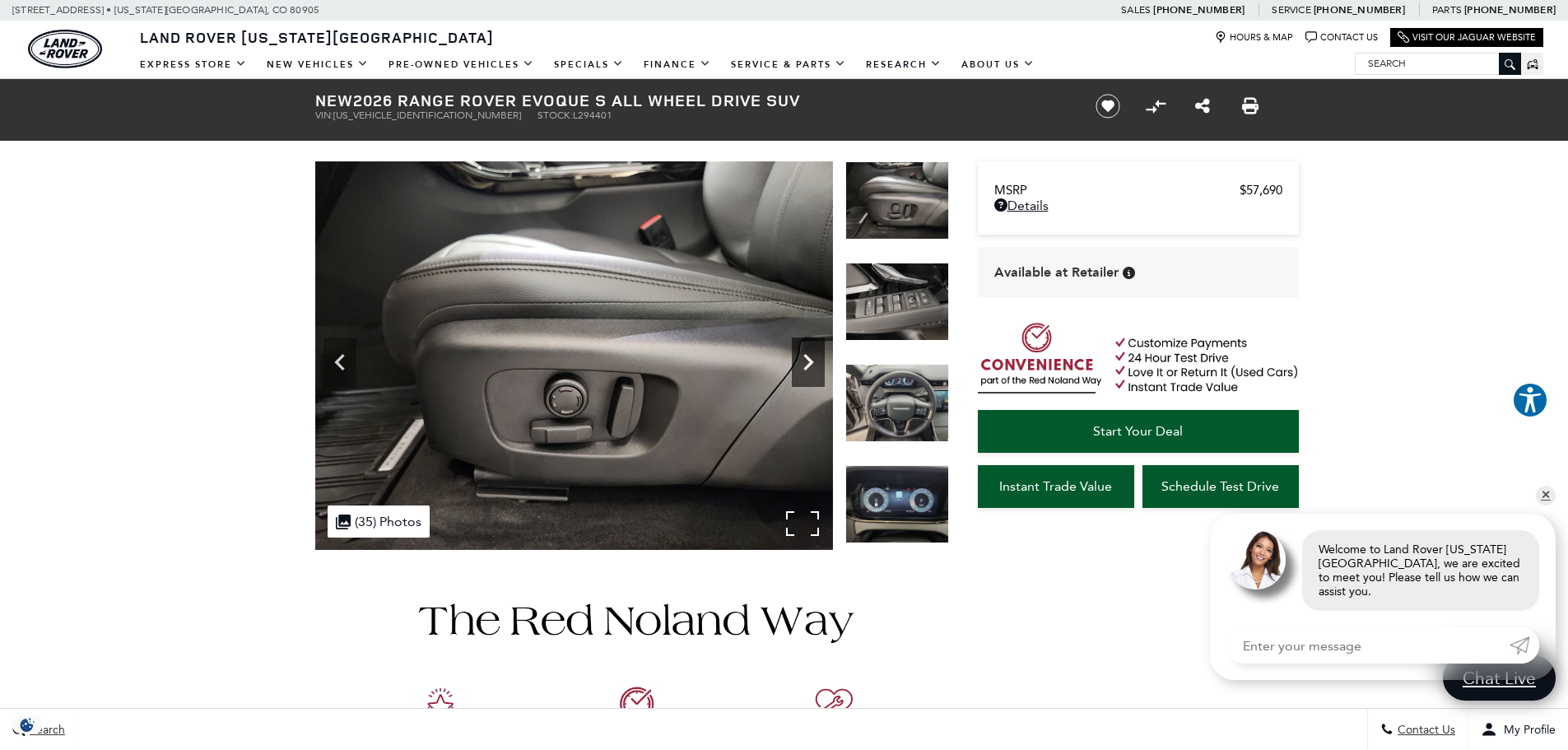
click at [818, 364] on icon "Next" at bounding box center [807, 362] width 33 height 33
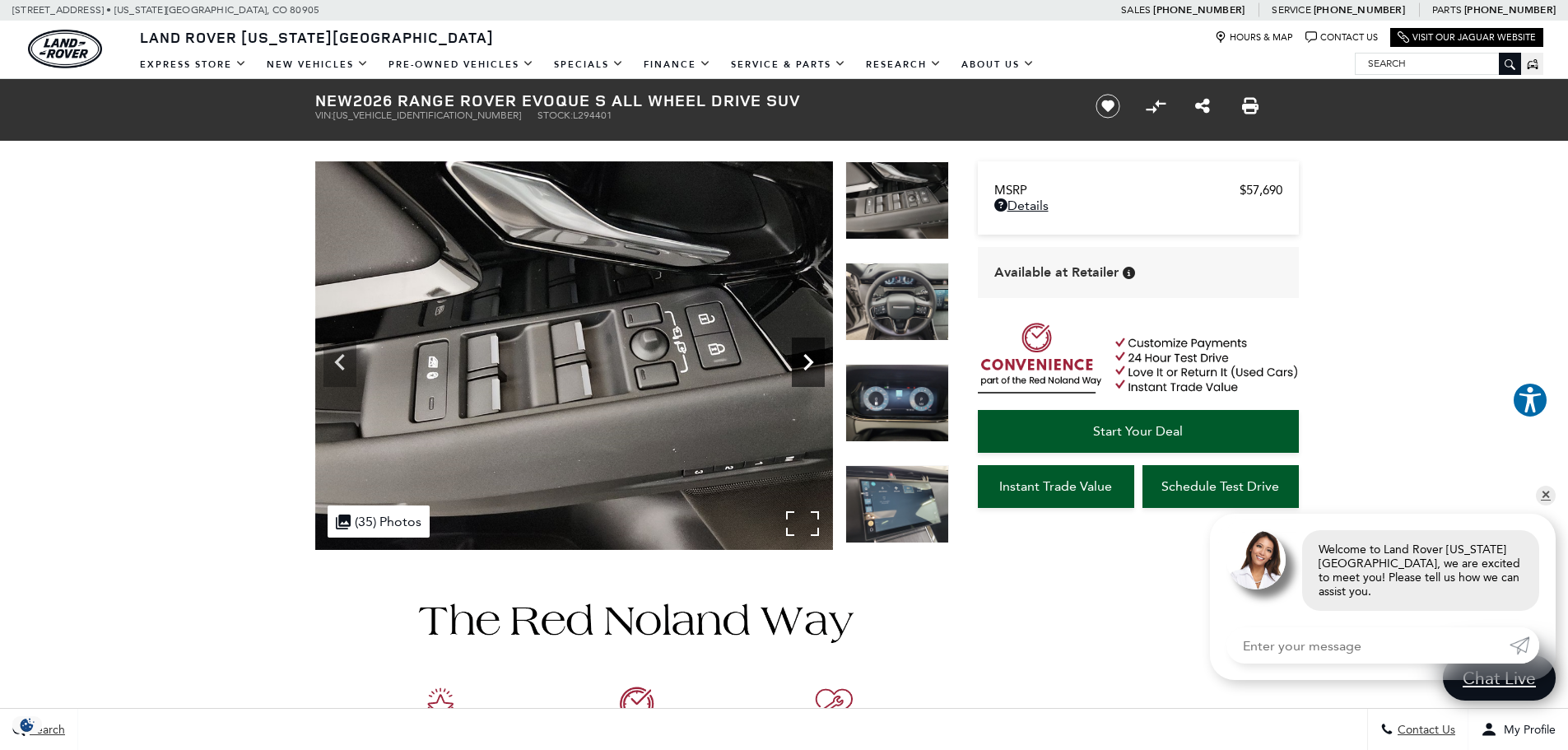
click at [818, 364] on icon "Next" at bounding box center [807, 362] width 33 height 33
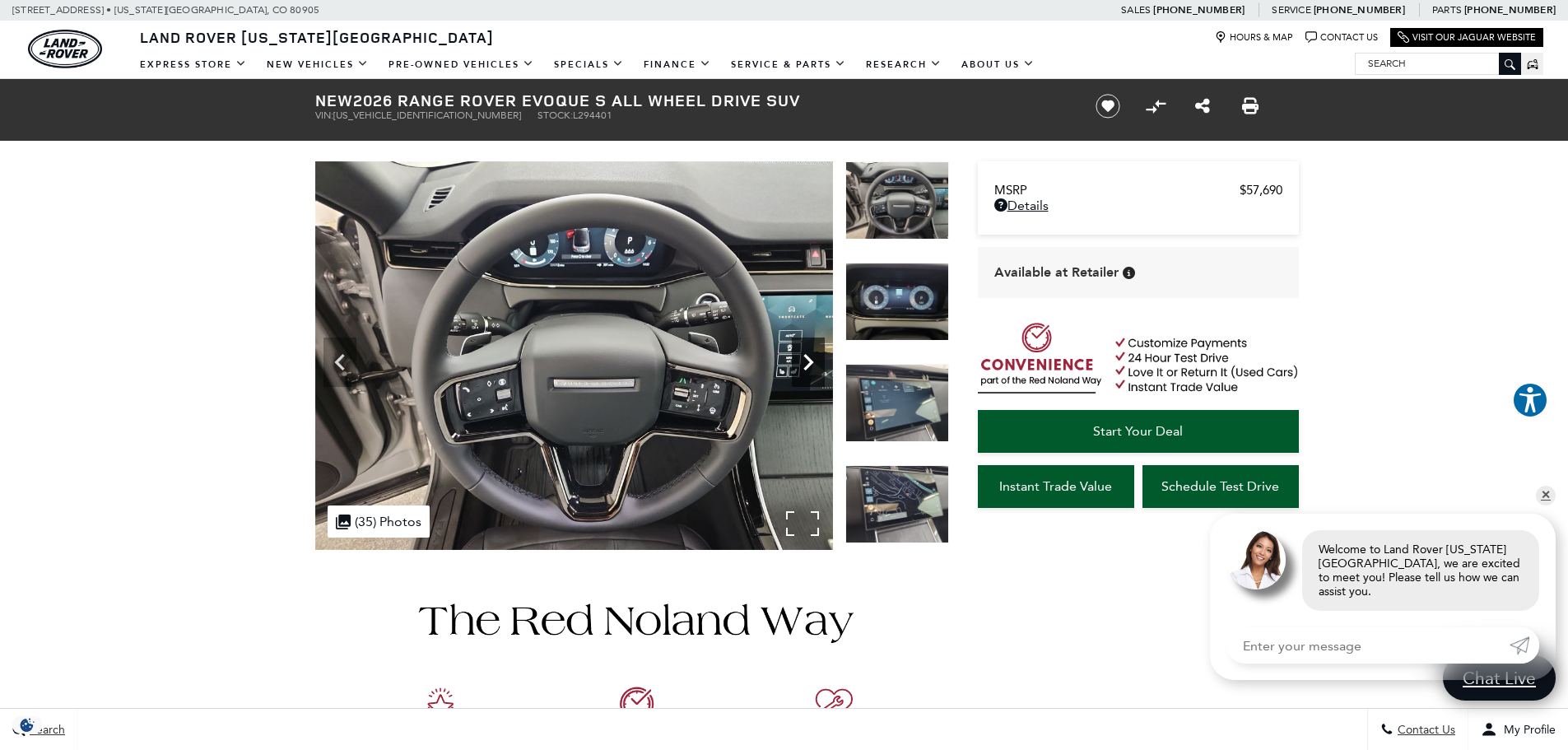
click at [818, 364] on icon "Next" at bounding box center [807, 362] width 33 height 33
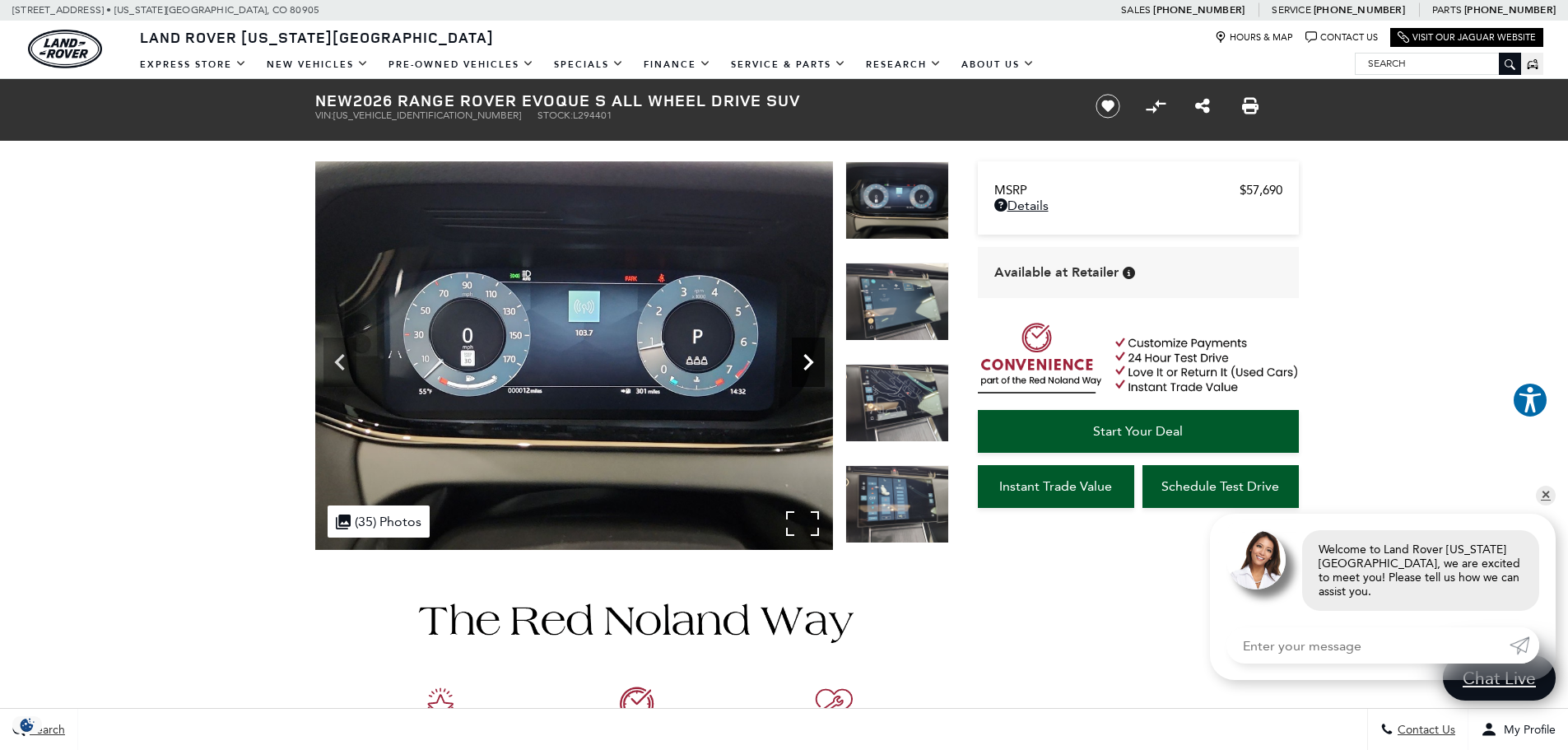
click at [818, 364] on icon "Next" at bounding box center [807, 362] width 33 height 33
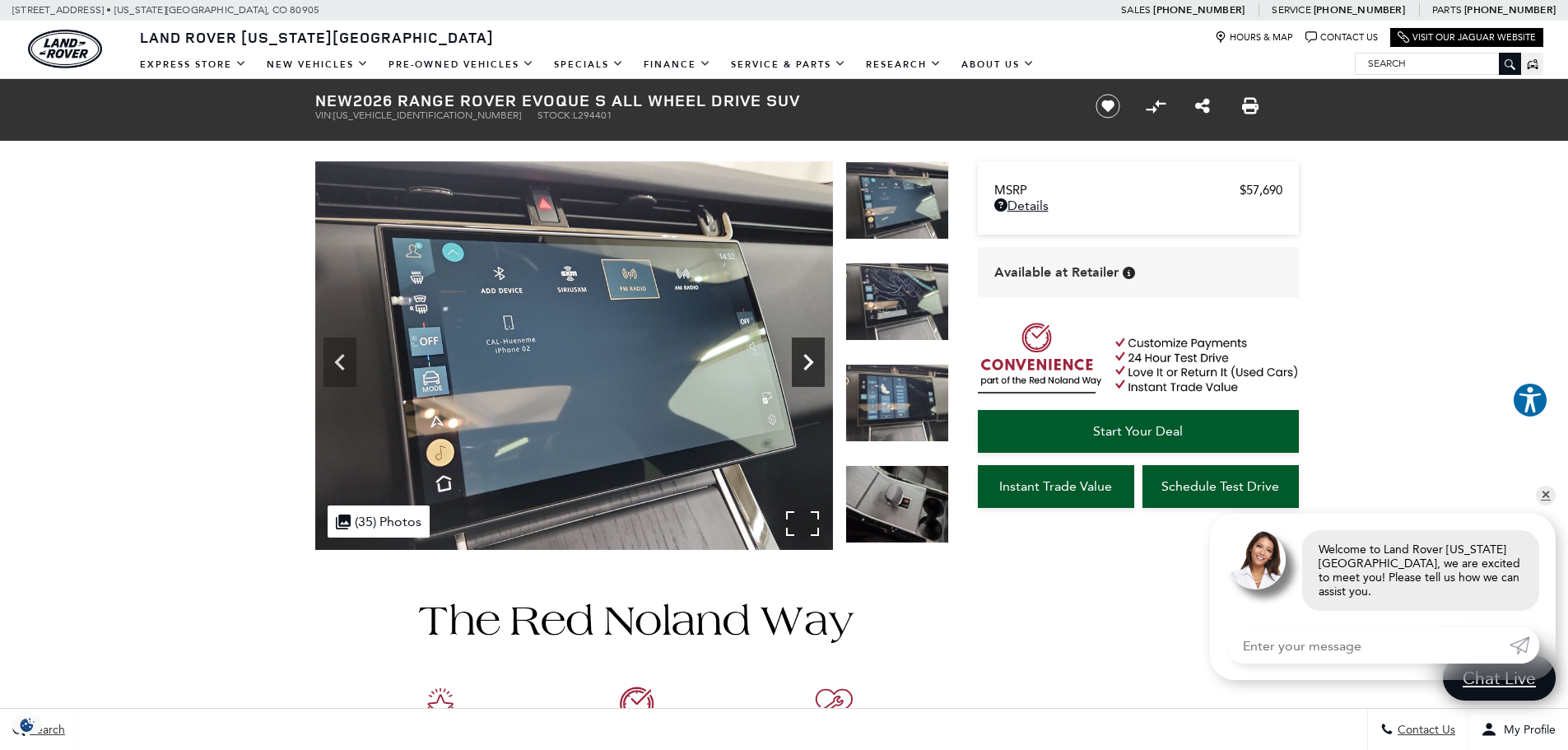
click at [818, 364] on icon "Next" at bounding box center [807, 362] width 33 height 33
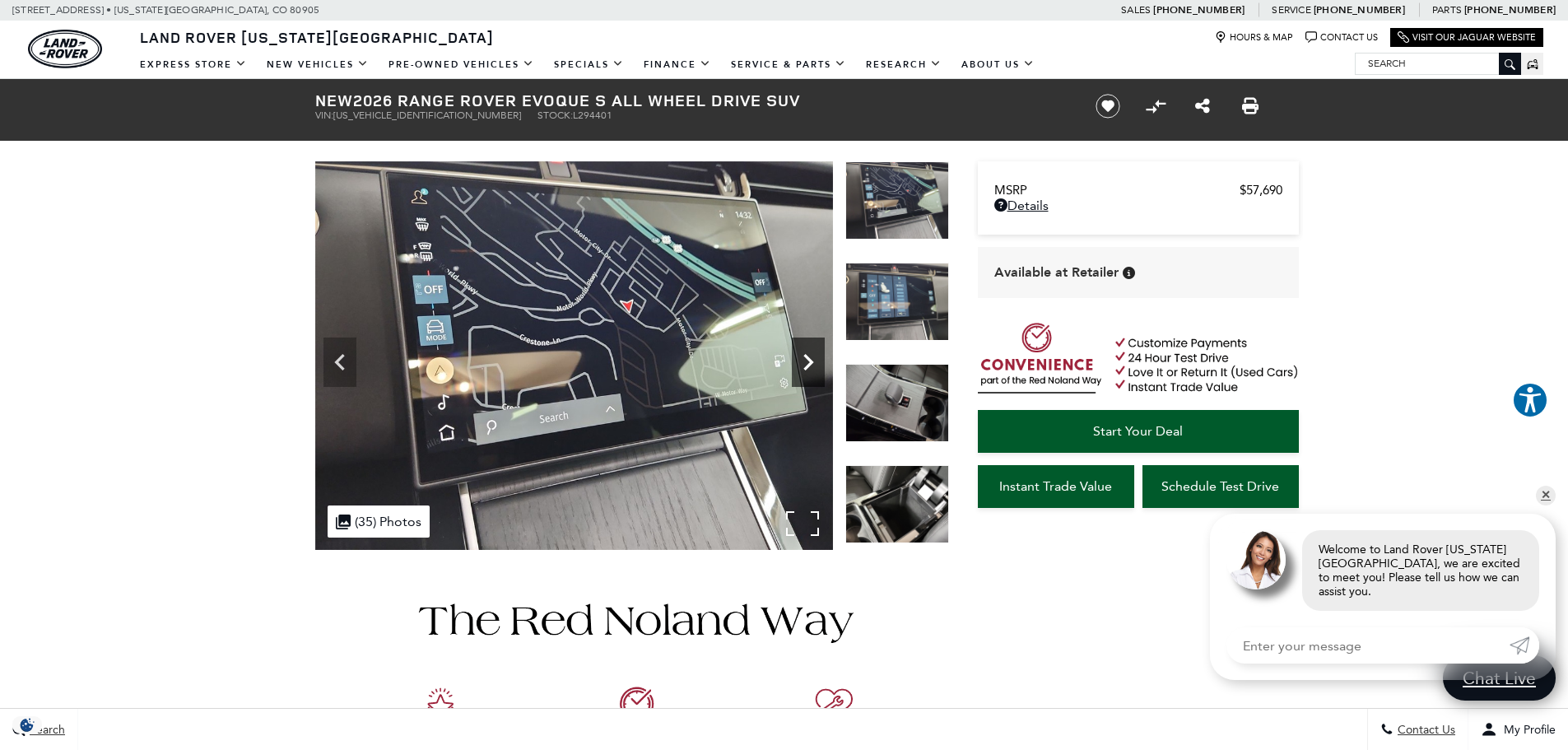
click at [818, 364] on icon "Next" at bounding box center [807, 362] width 33 height 33
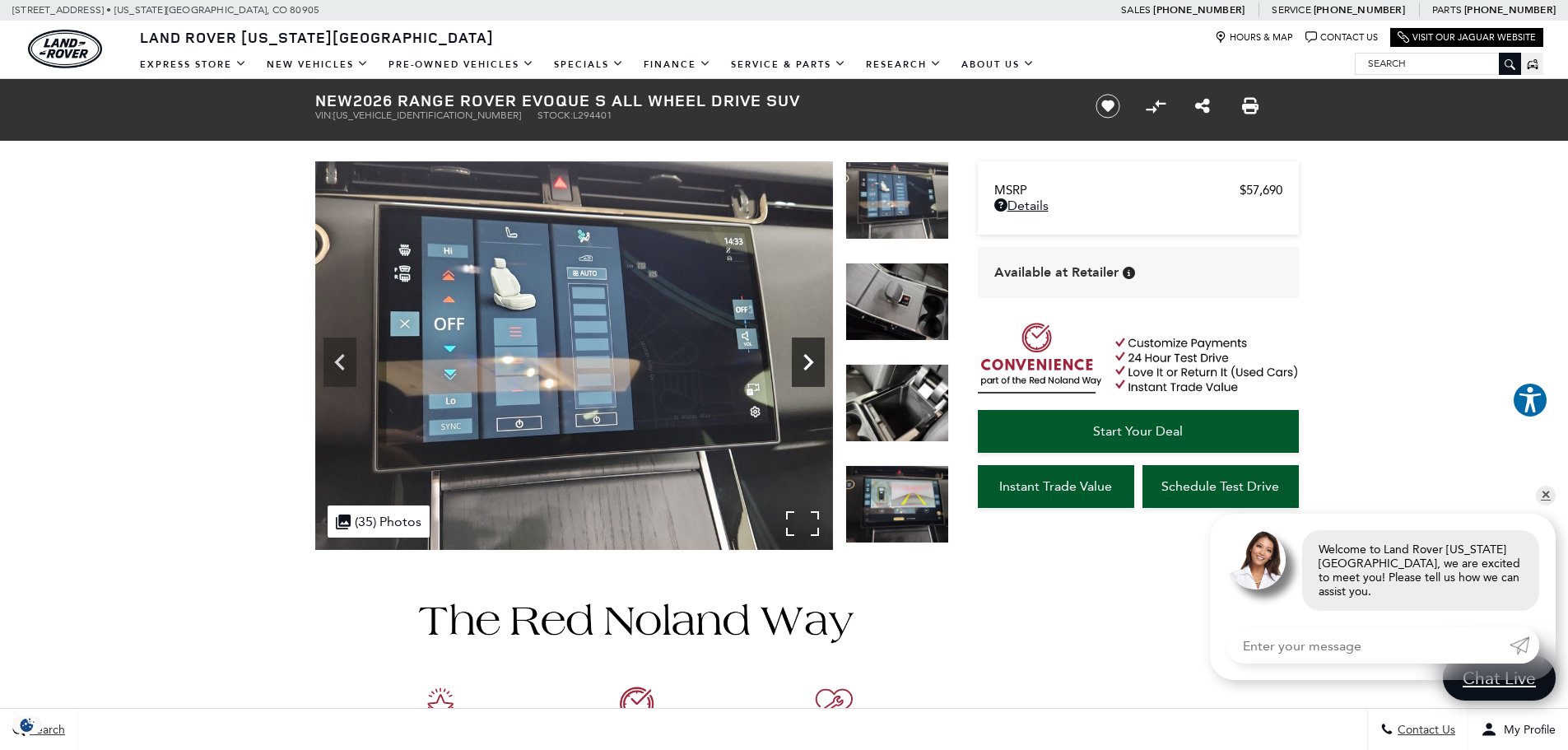
click at [818, 364] on icon "Next" at bounding box center [807, 362] width 33 height 33
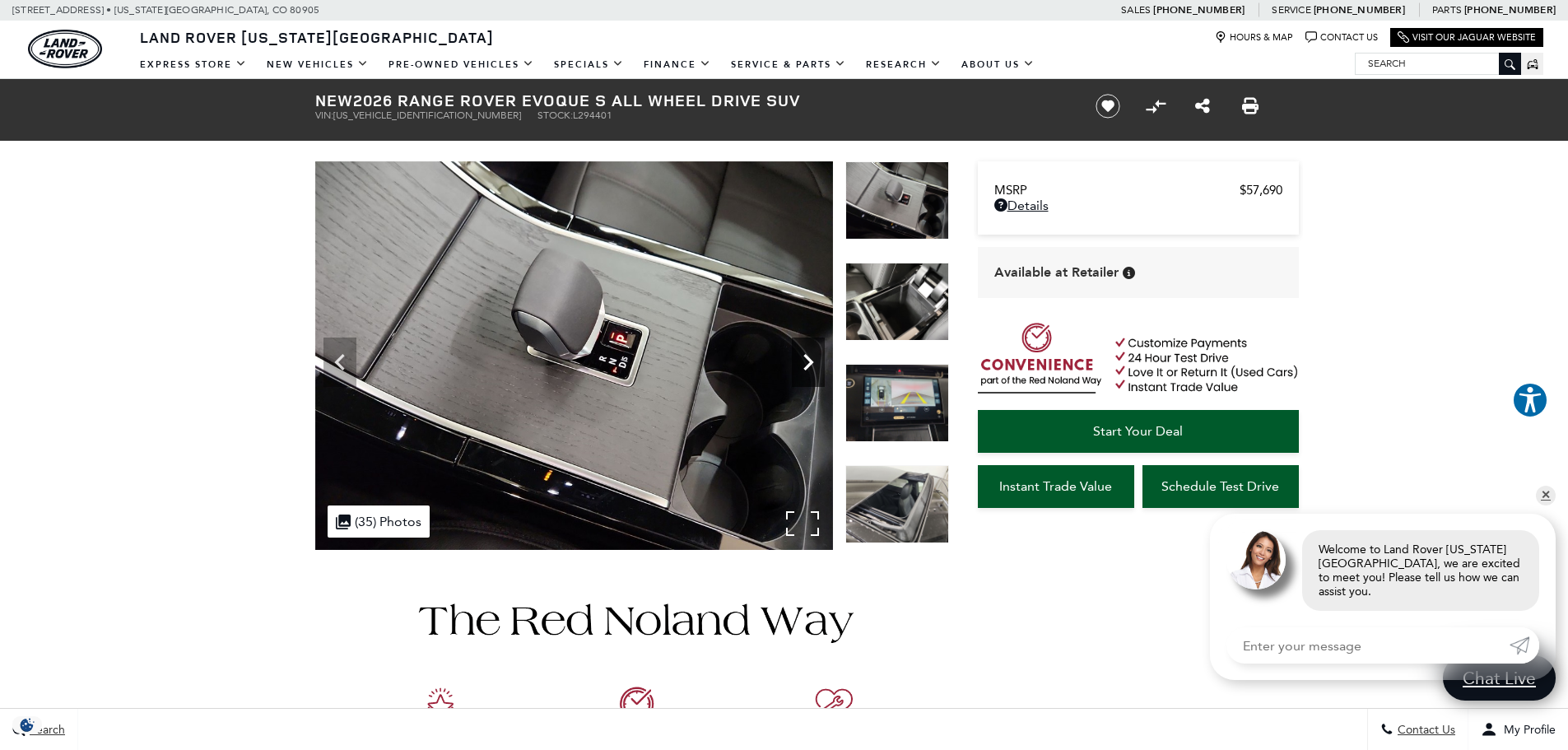
click at [818, 364] on icon "Next" at bounding box center [807, 362] width 33 height 33
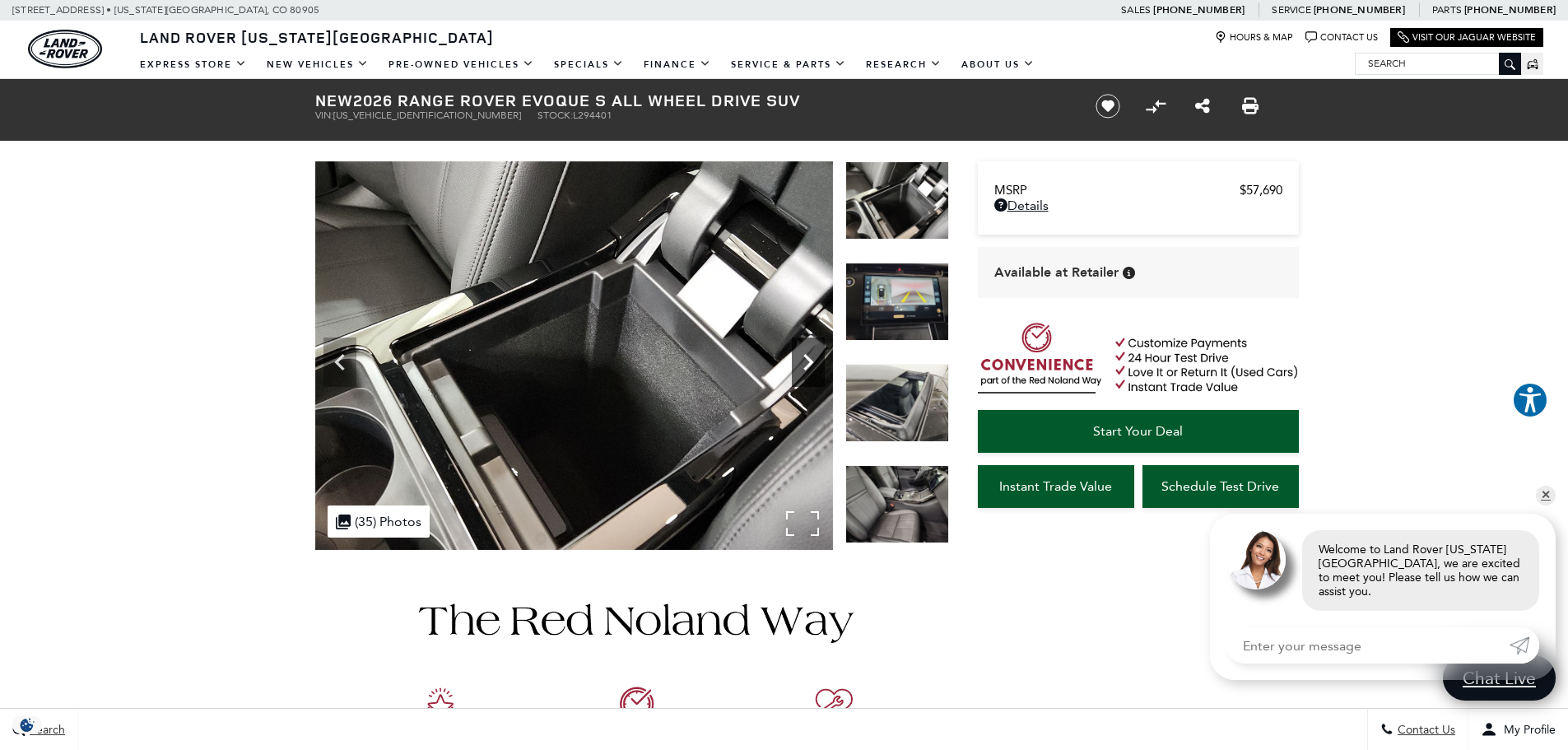
click at [818, 364] on icon "Next" at bounding box center [807, 362] width 33 height 33
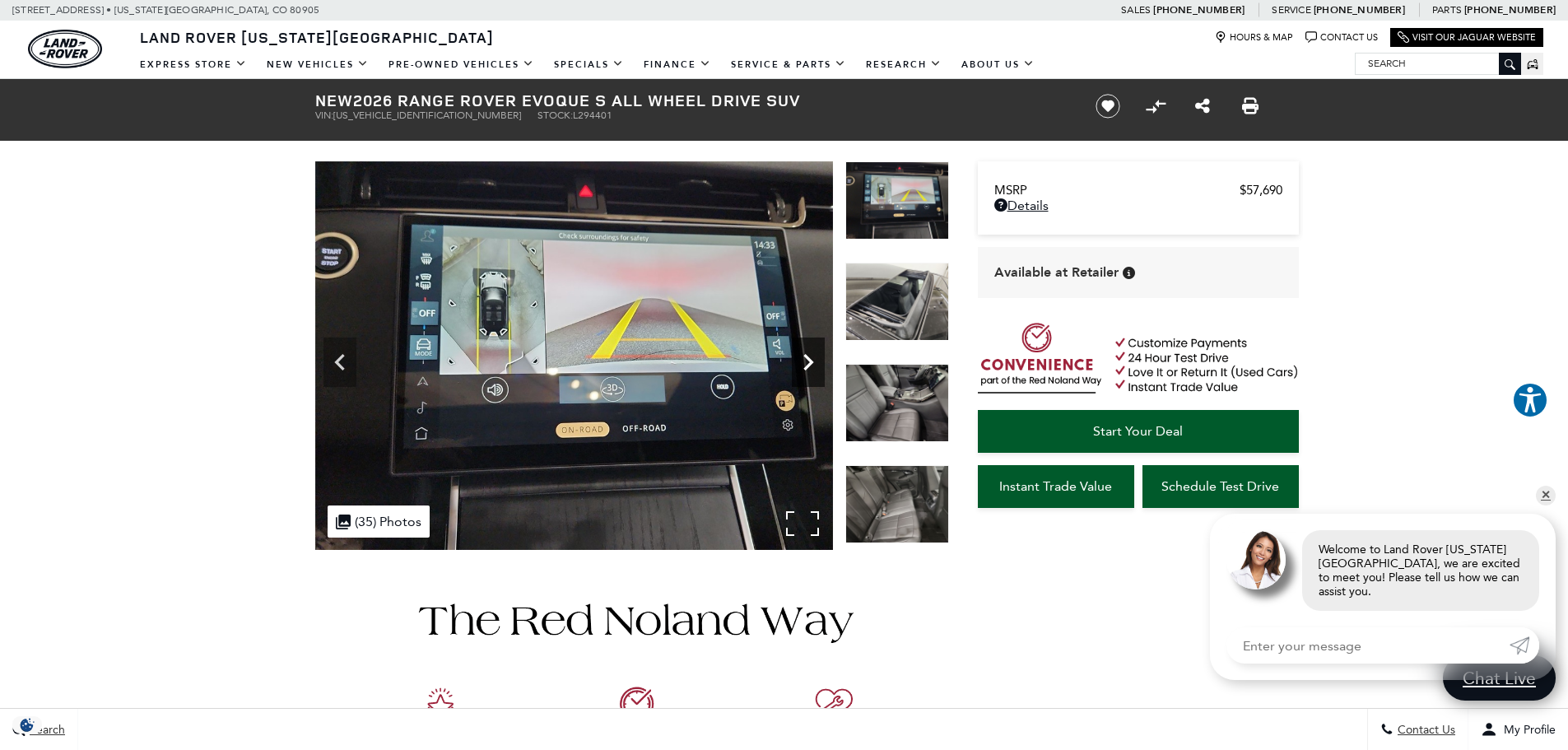
click at [818, 364] on icon "Next" at bounding box center [807, 362] width 33 height 33
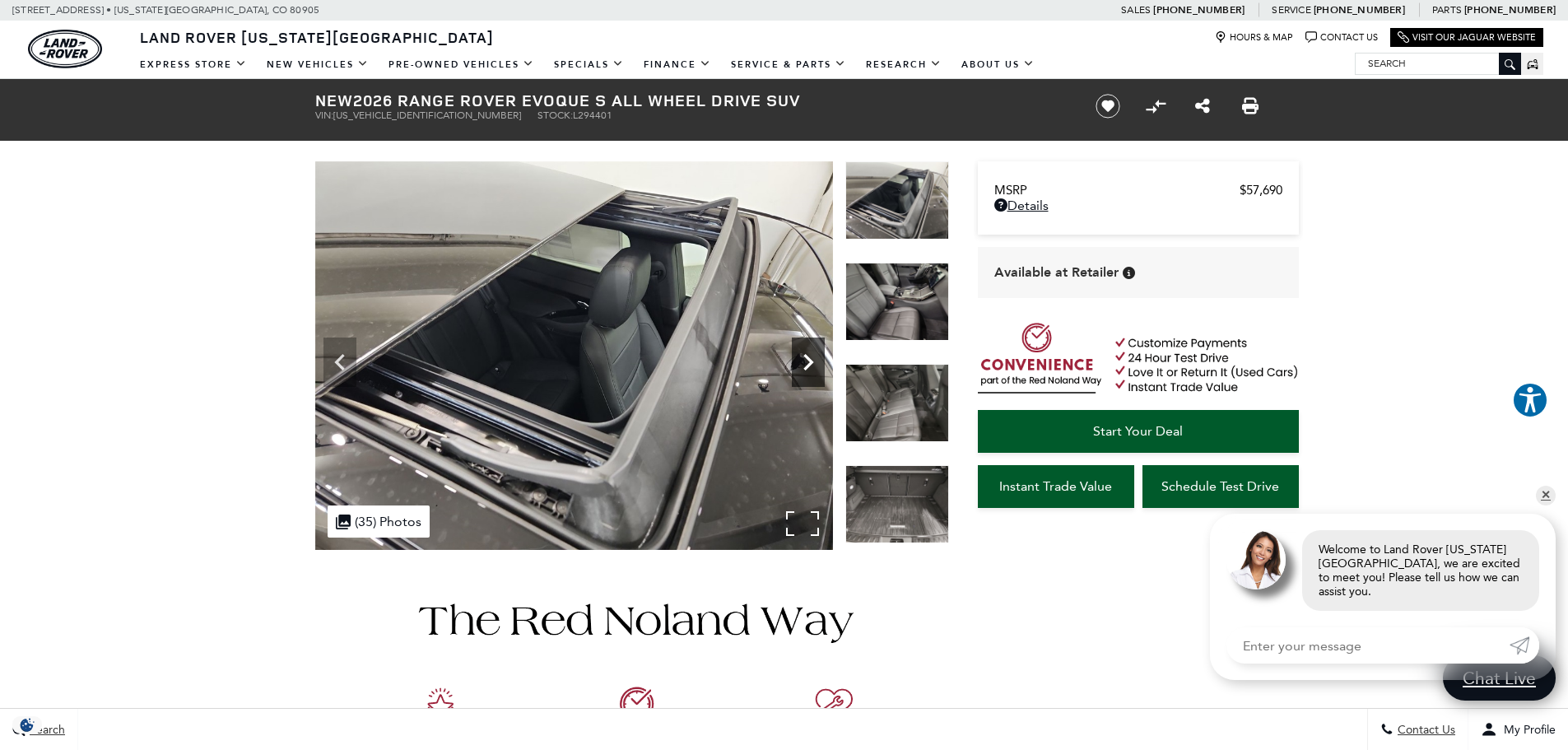
click at [818, 364] on icon "Next" at bounding box center [807, 362] width 33 height 33
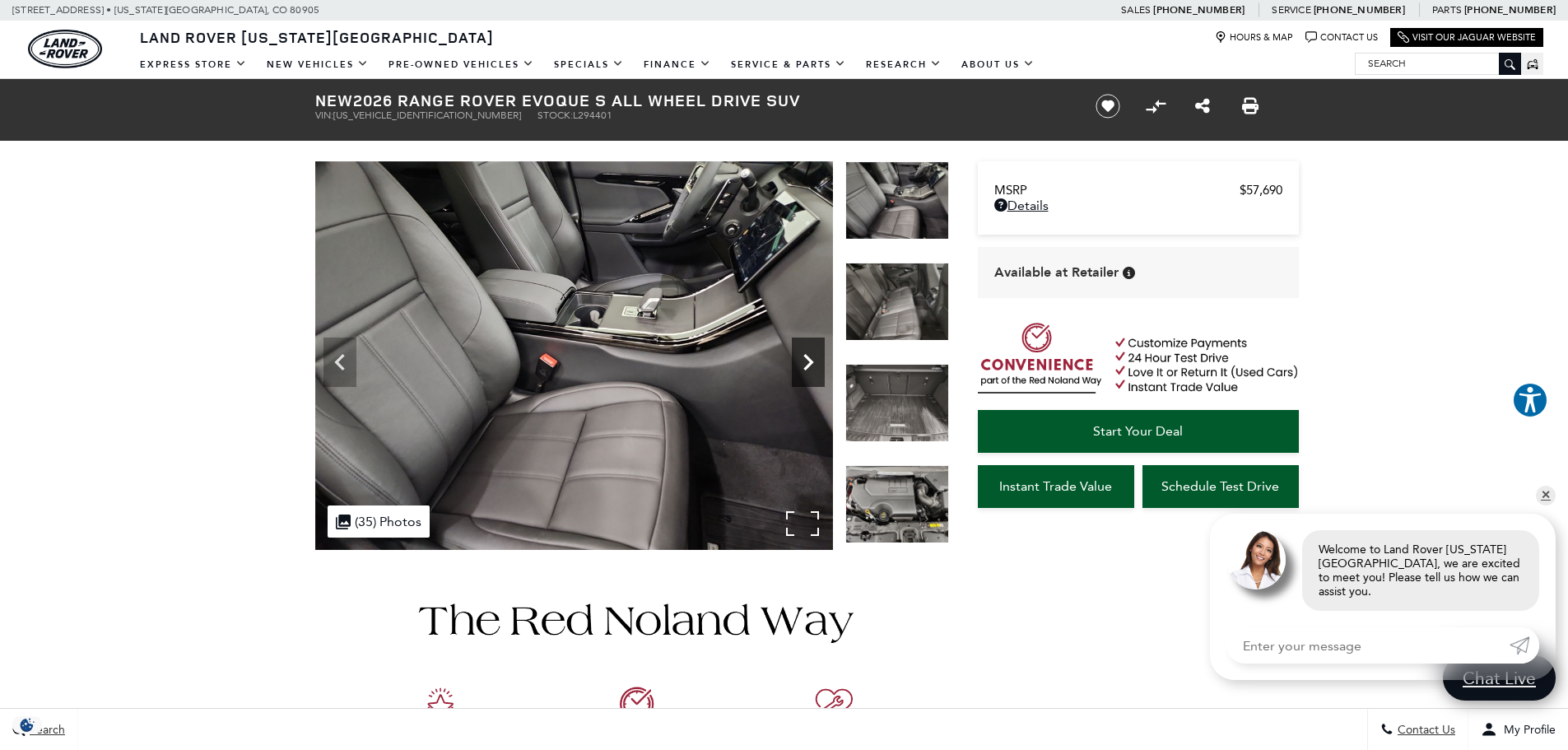
click at [818, 364] on icon "Next" at bounding box center [807, 362] width 33 height 33
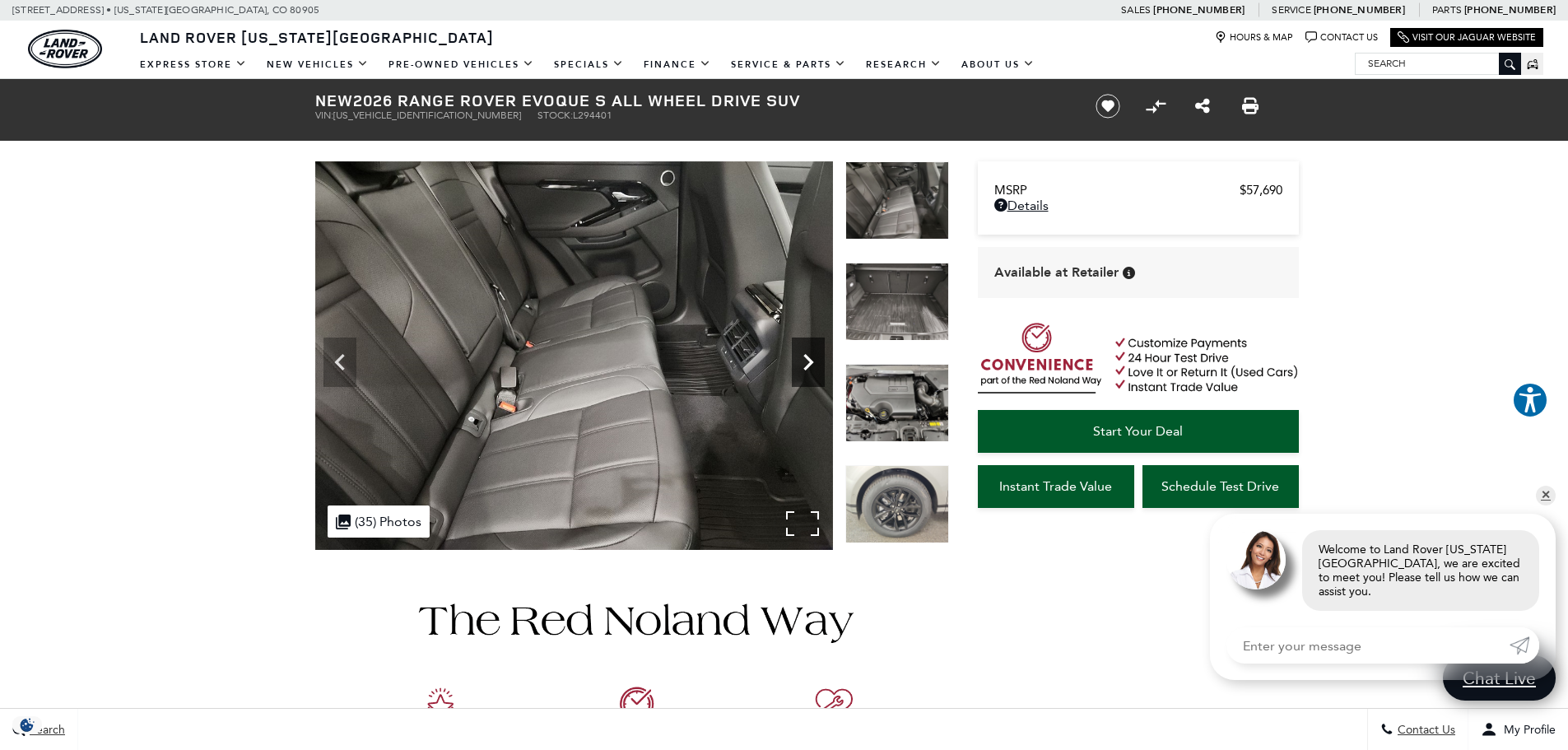
click at [818, 364] on icon "Next" at bounding box center [807, 362] width 33 height 33
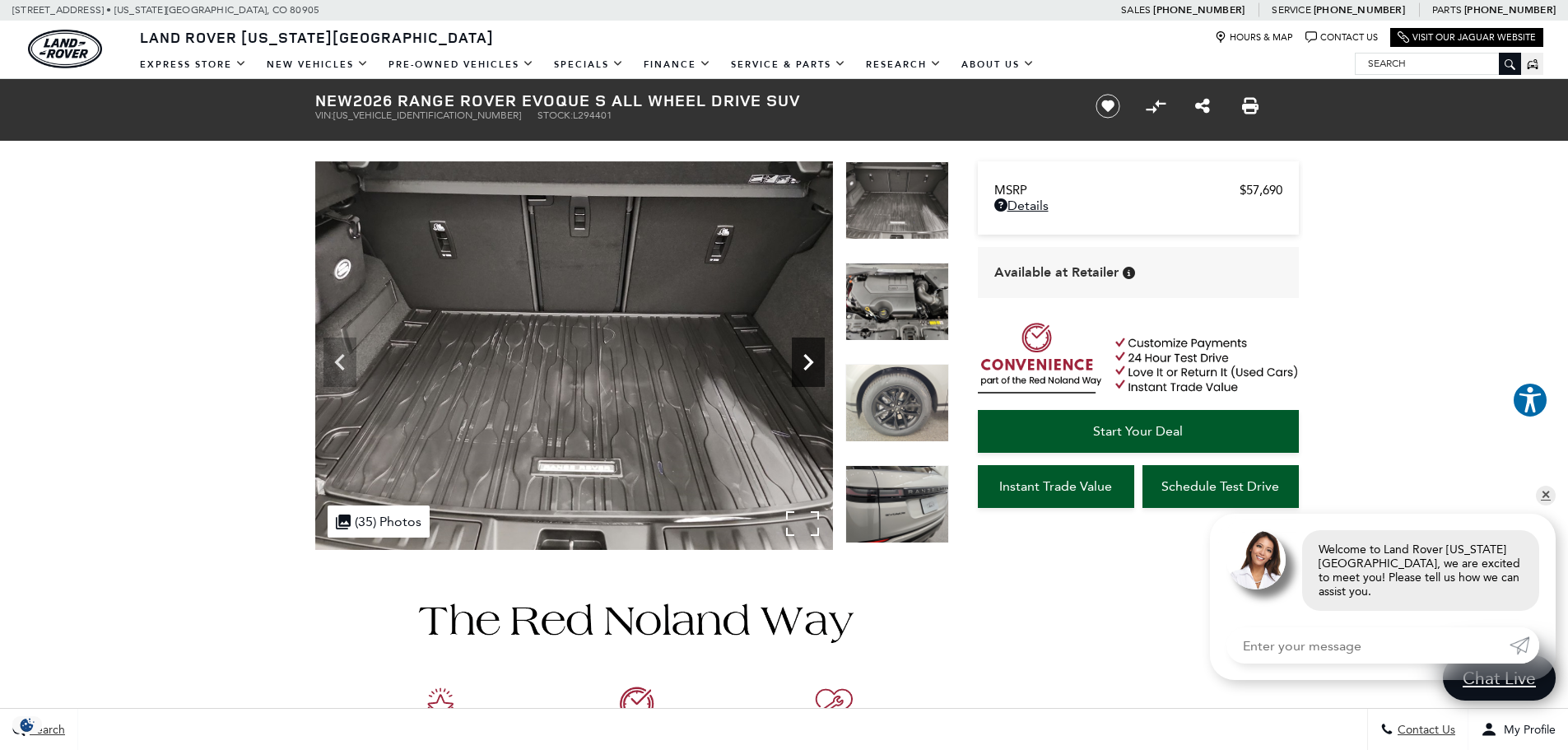
click at [818, 364] on icon "Next" at bounding box center [807, 362] width 33 height 33
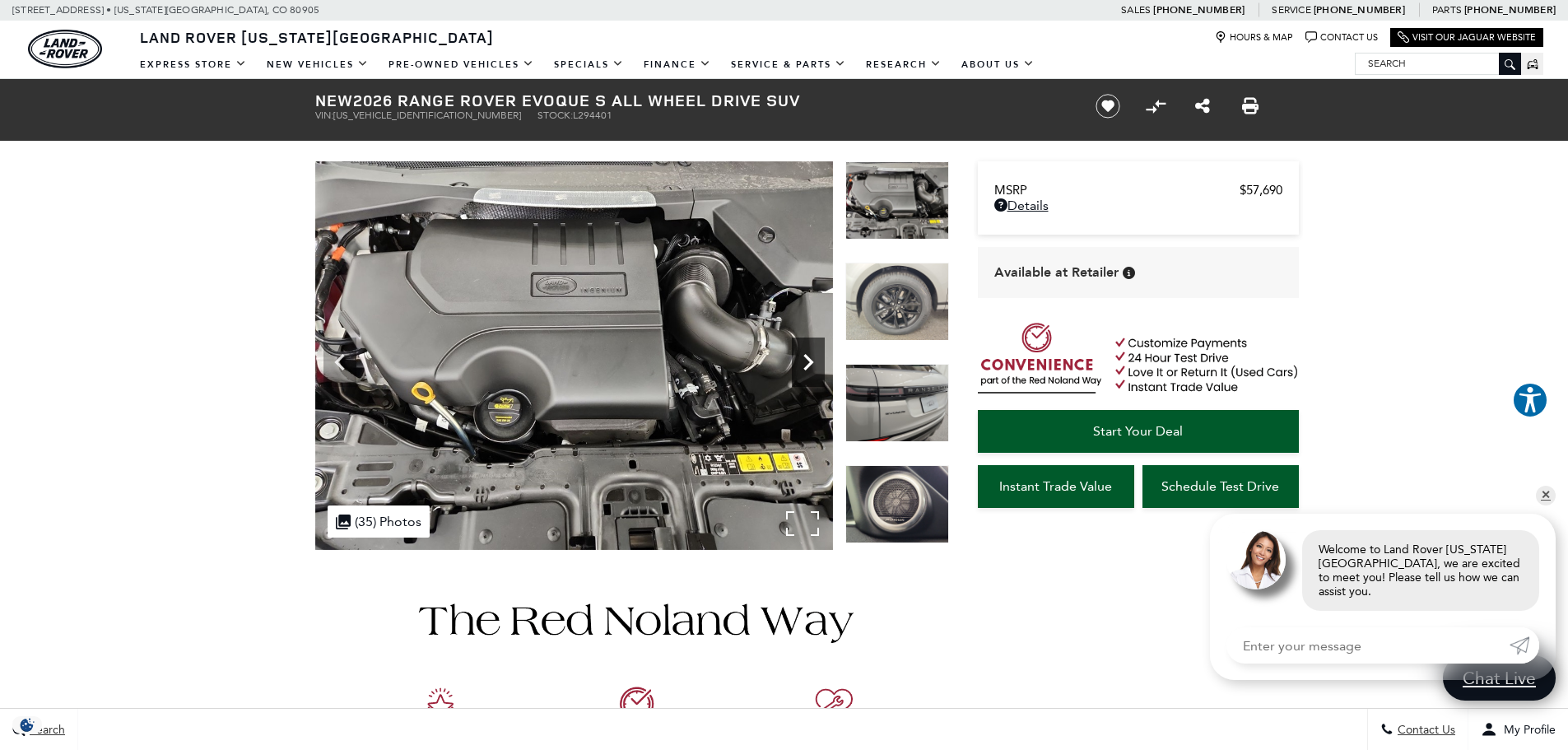
click at [818, 364] on icon "Next" at bounding box center [807, 362] width 33 height 33
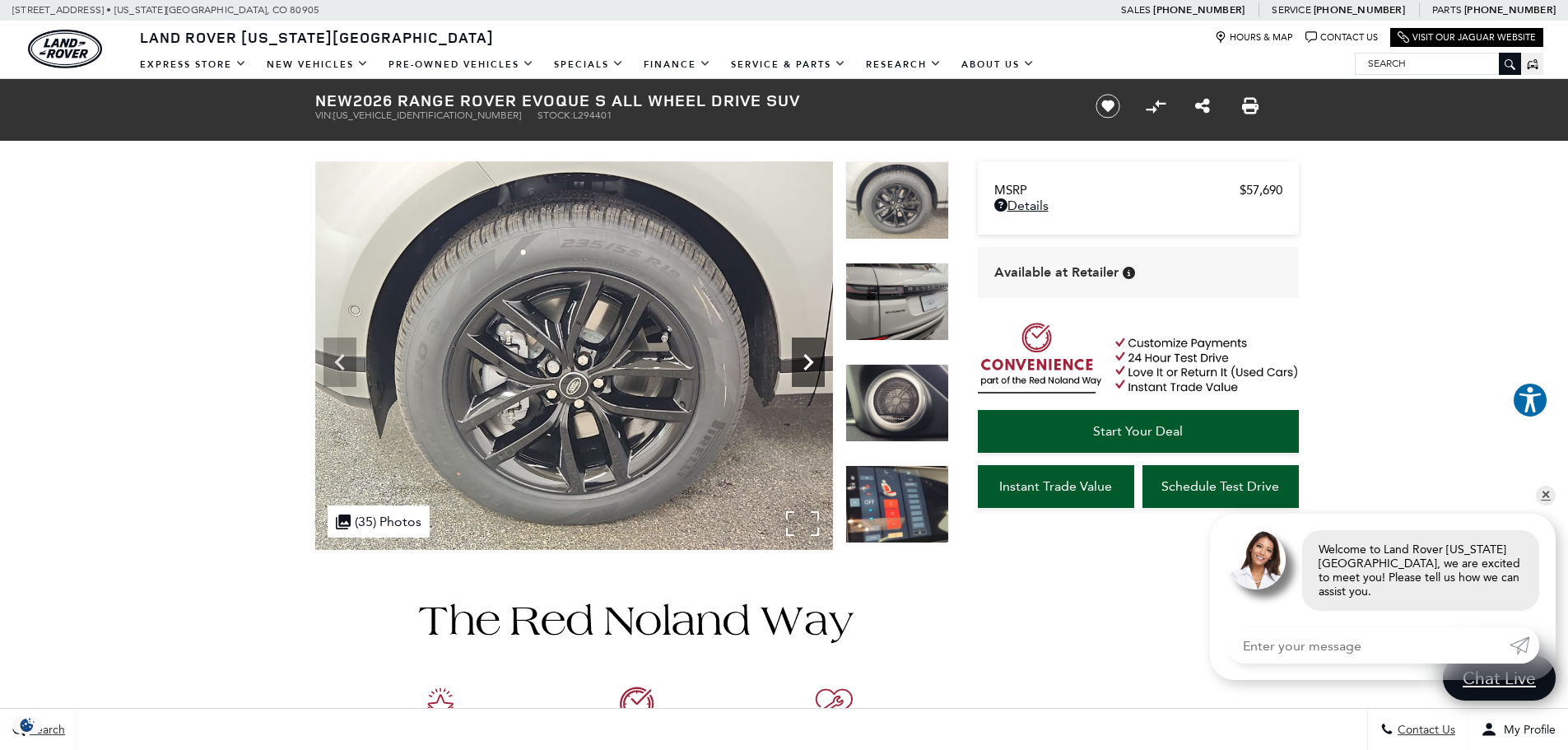
click at [818, 364] on icon "Next" at bounding box center [807, 362] width 33 height 33
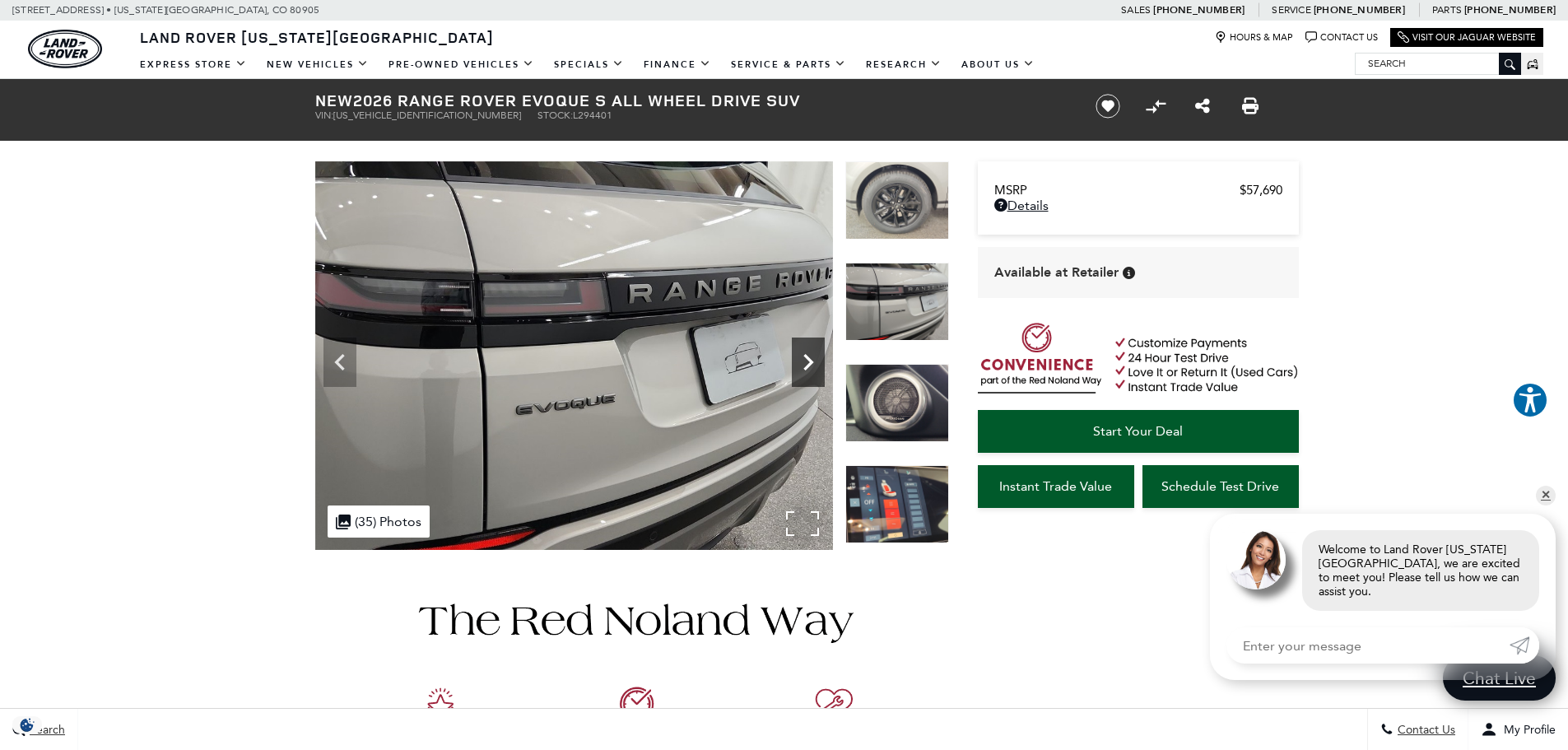
click at [818, 364] on icon "Next" at bounding box center [807, 362] width 33 height 33
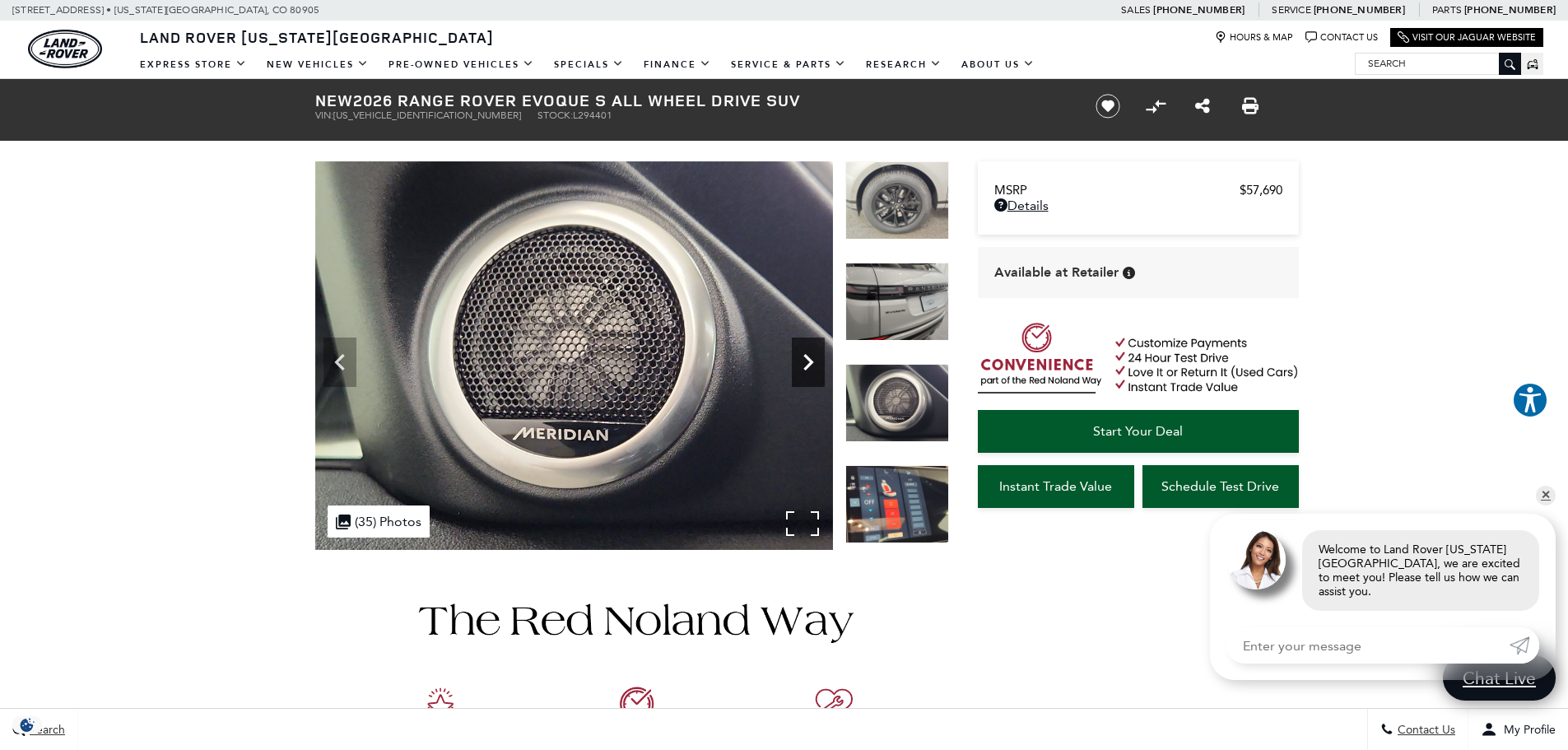
click at [818, 364] on icon "Next" at bounding box center [807, 362] width 33 height 33
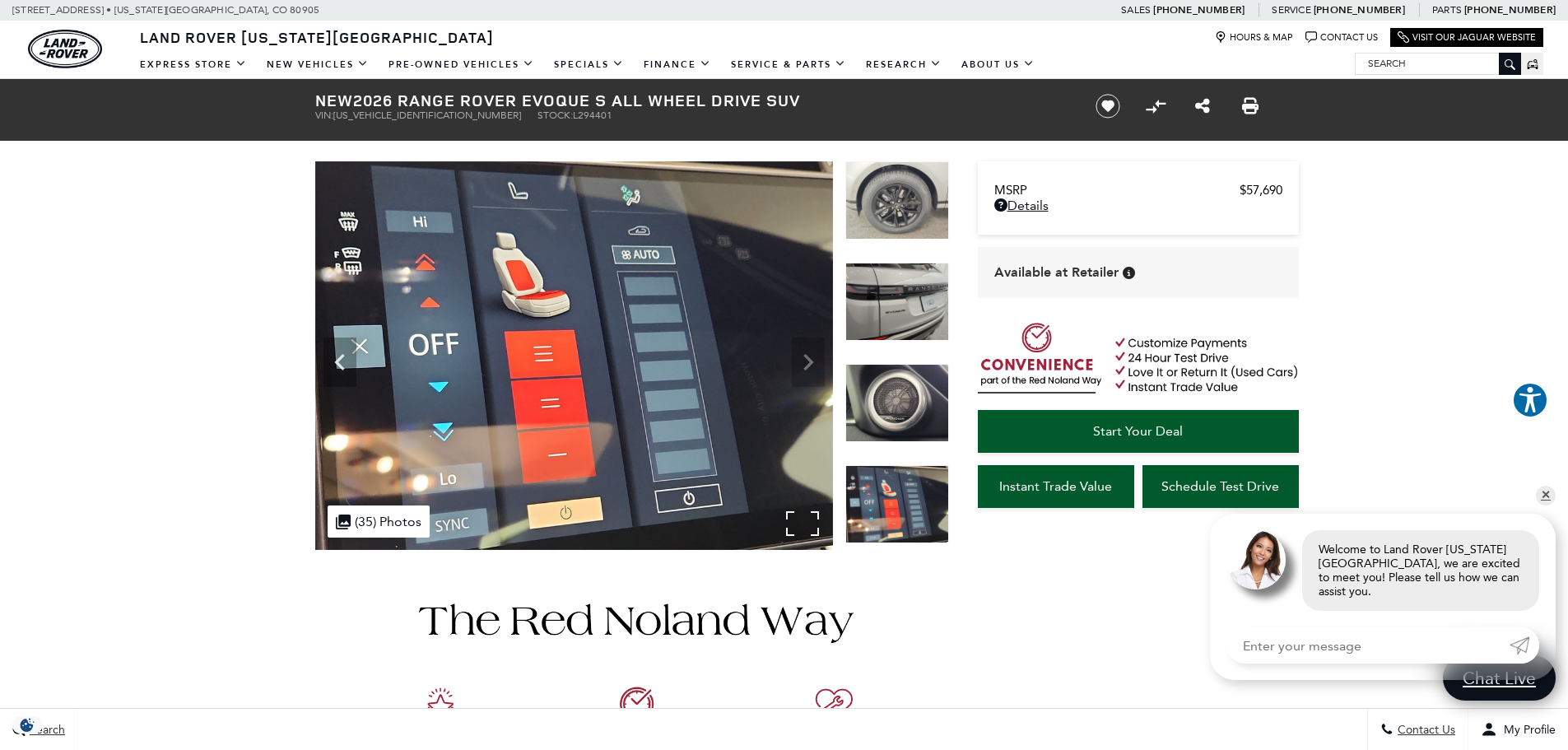
click at [818, 364] on img at bounding box center [574, 356] width 518 height 389
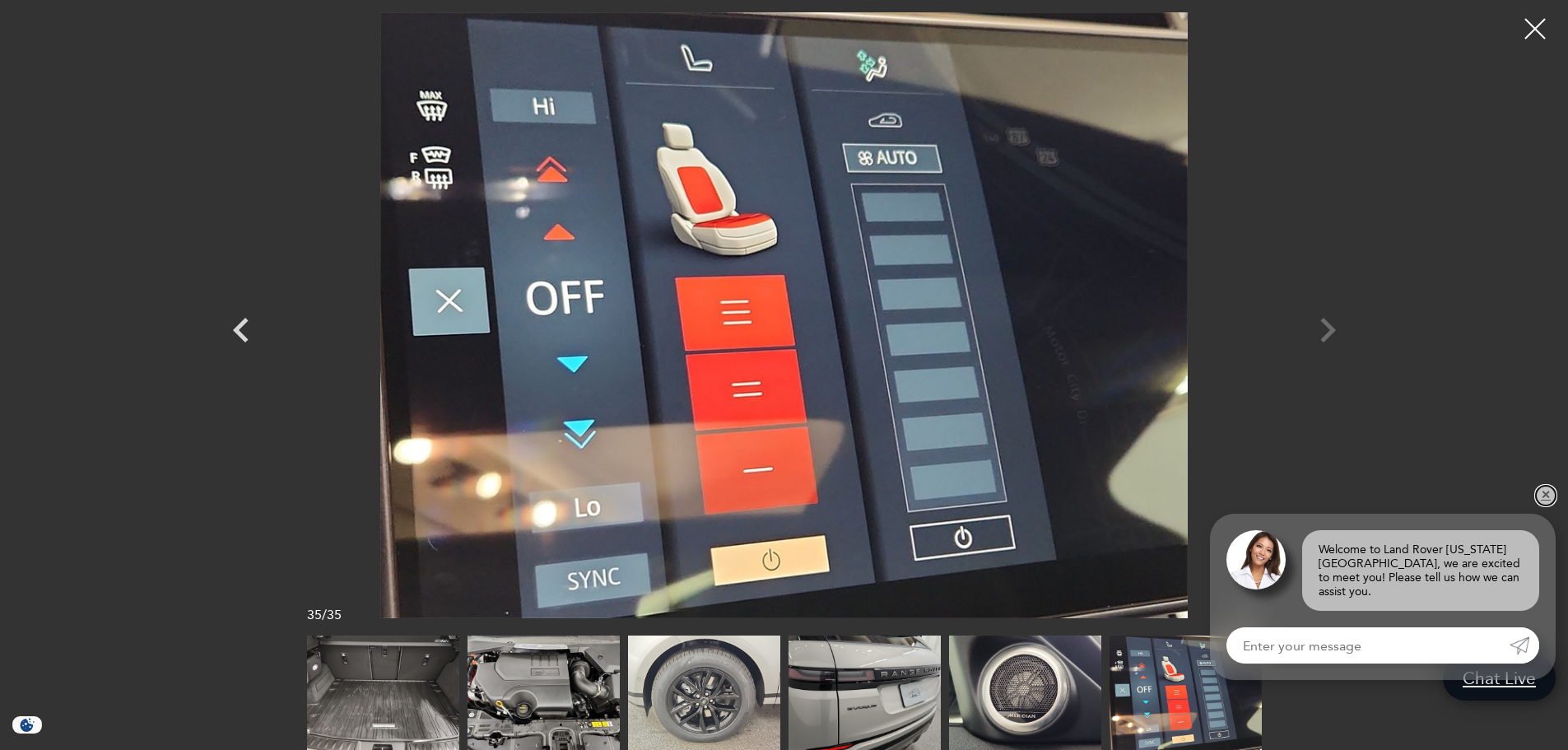
click at [1545, 505] on link "✕" at bounding box center [1546, 496] width 20 height 20
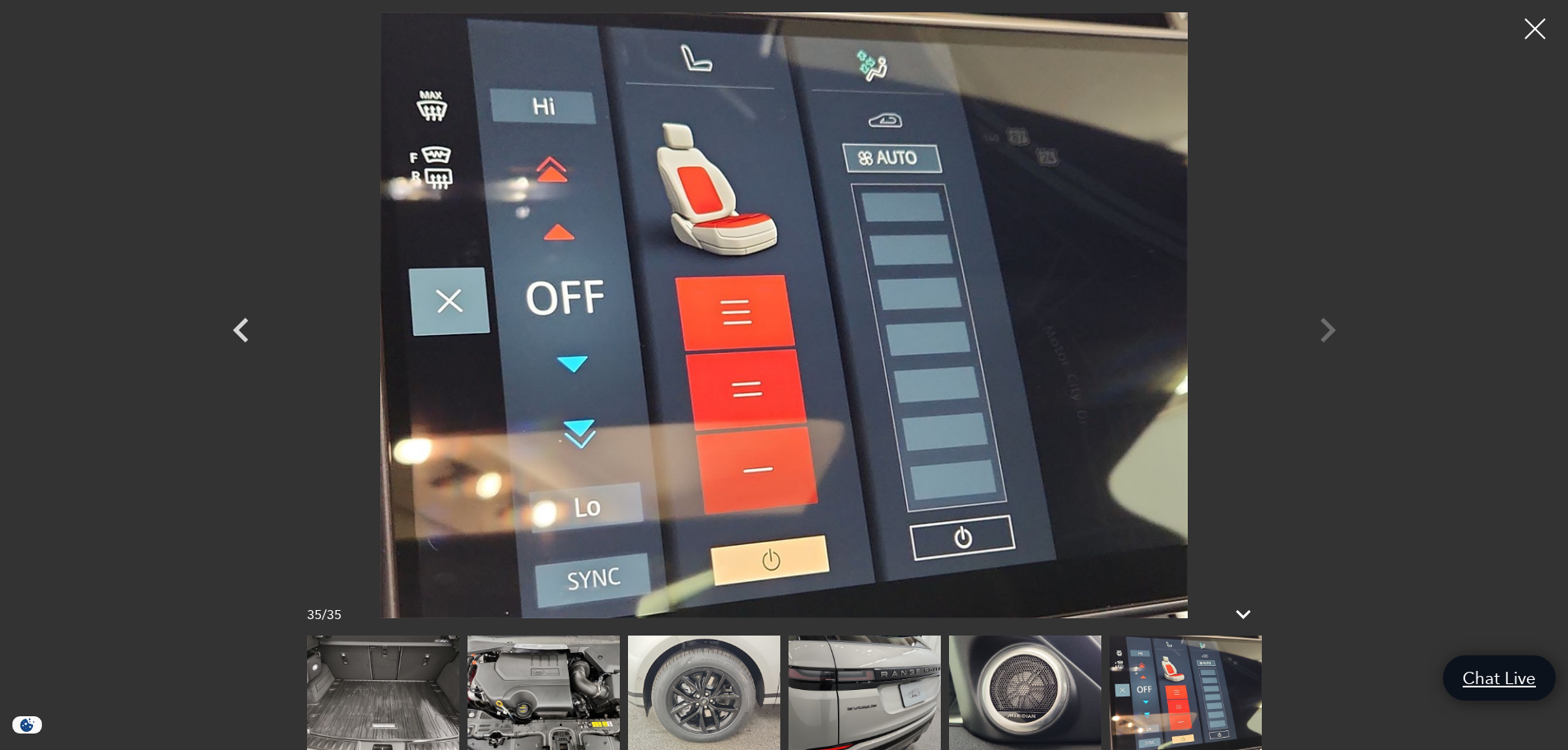
click at [1325, 334] on div at bounding box center [785, 315] width 1153 height 606
click at [1532, 26] on div at bounding box center [1535, 29] width 44 height 44
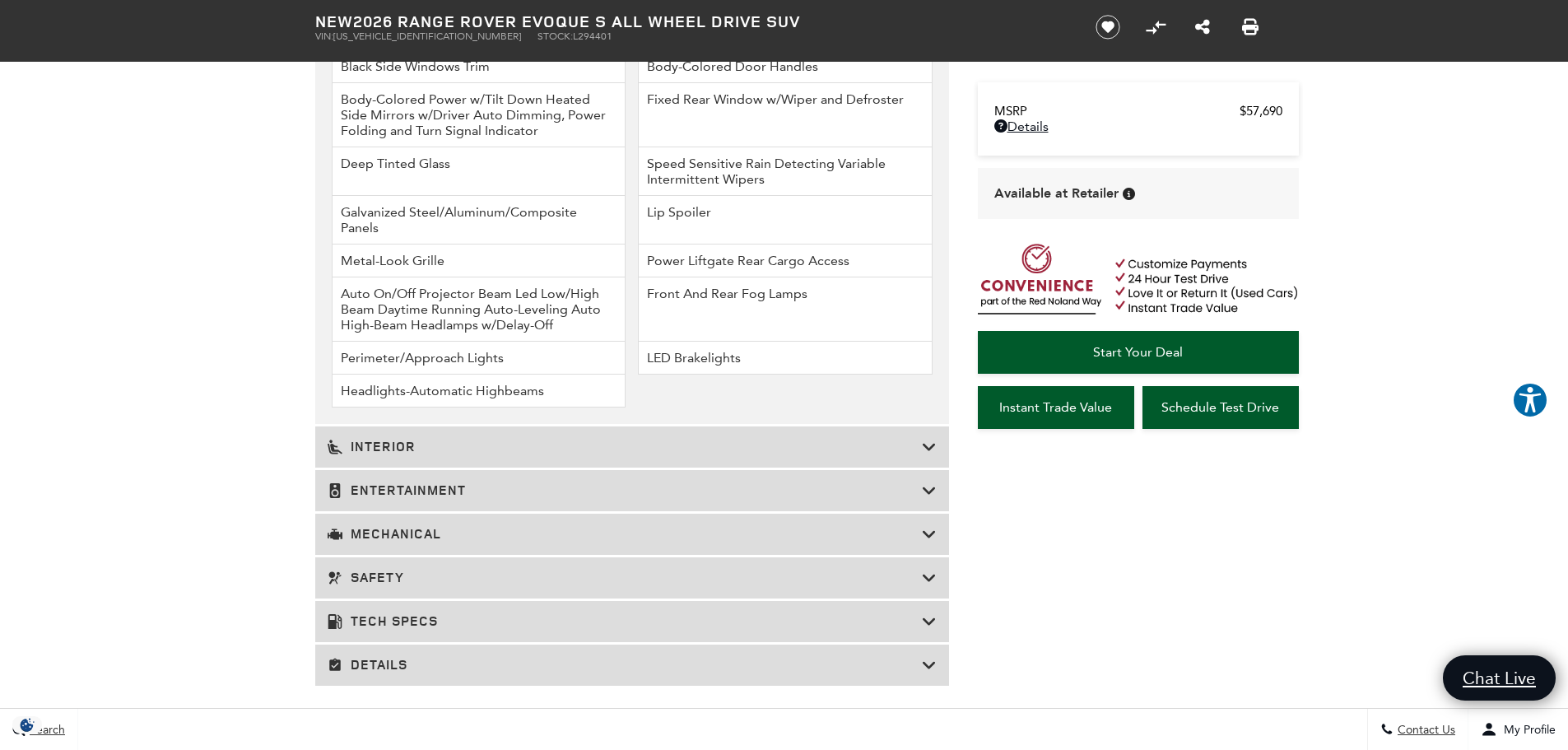
scroll to position [2387, 0]
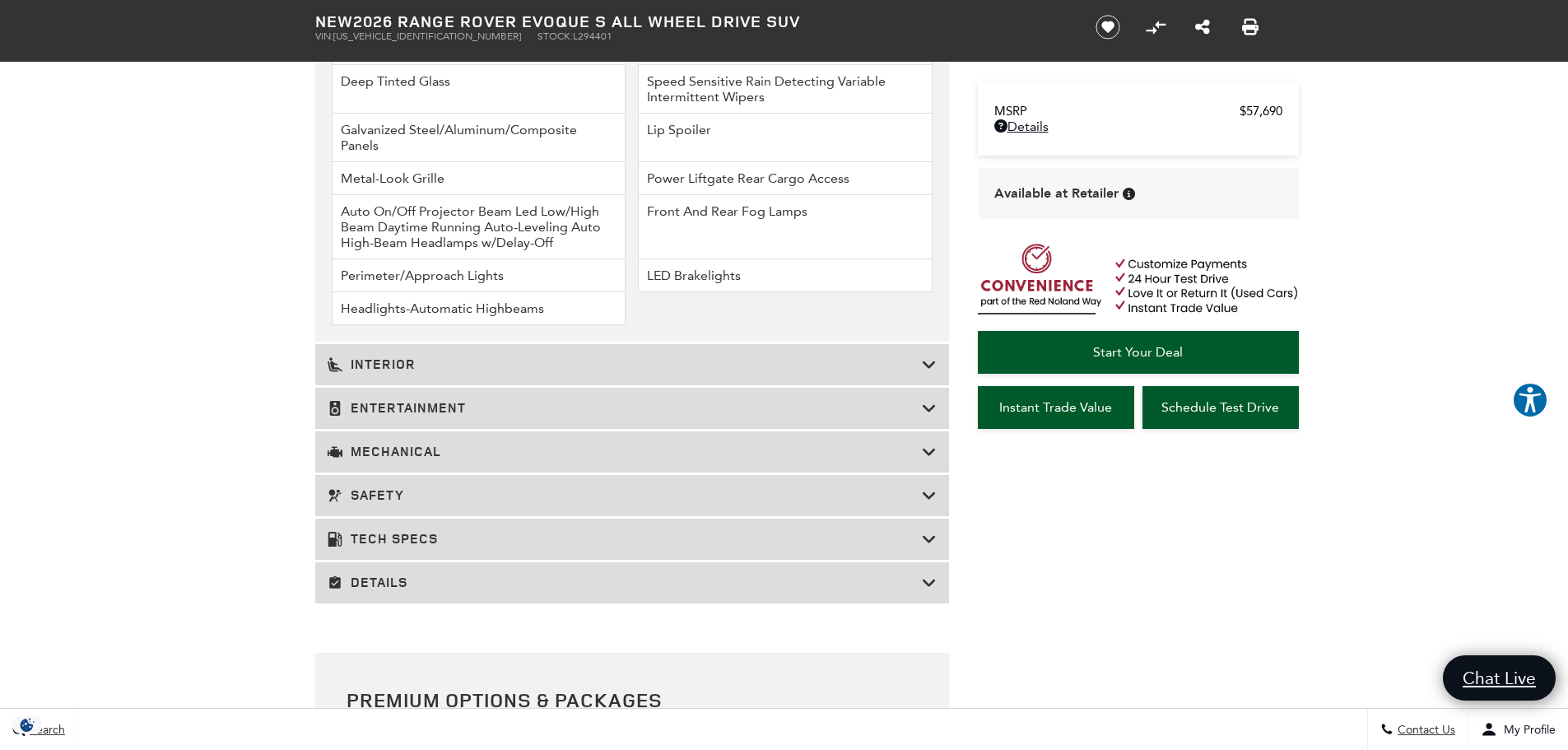
click at [356, 575] on h3 "Details" at bounding box center [624, 583] width 594 height 17
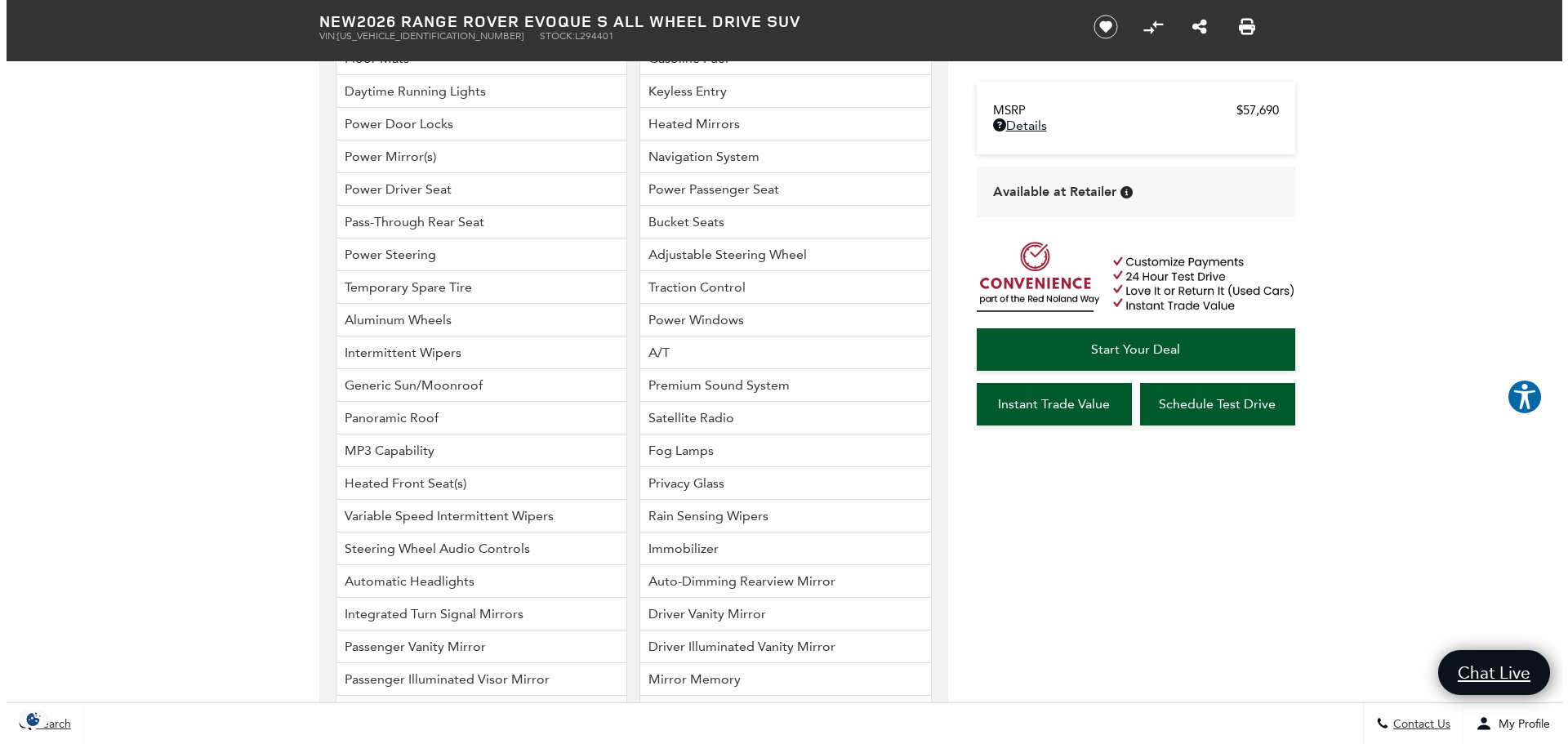
scroll to position [2859, 0]
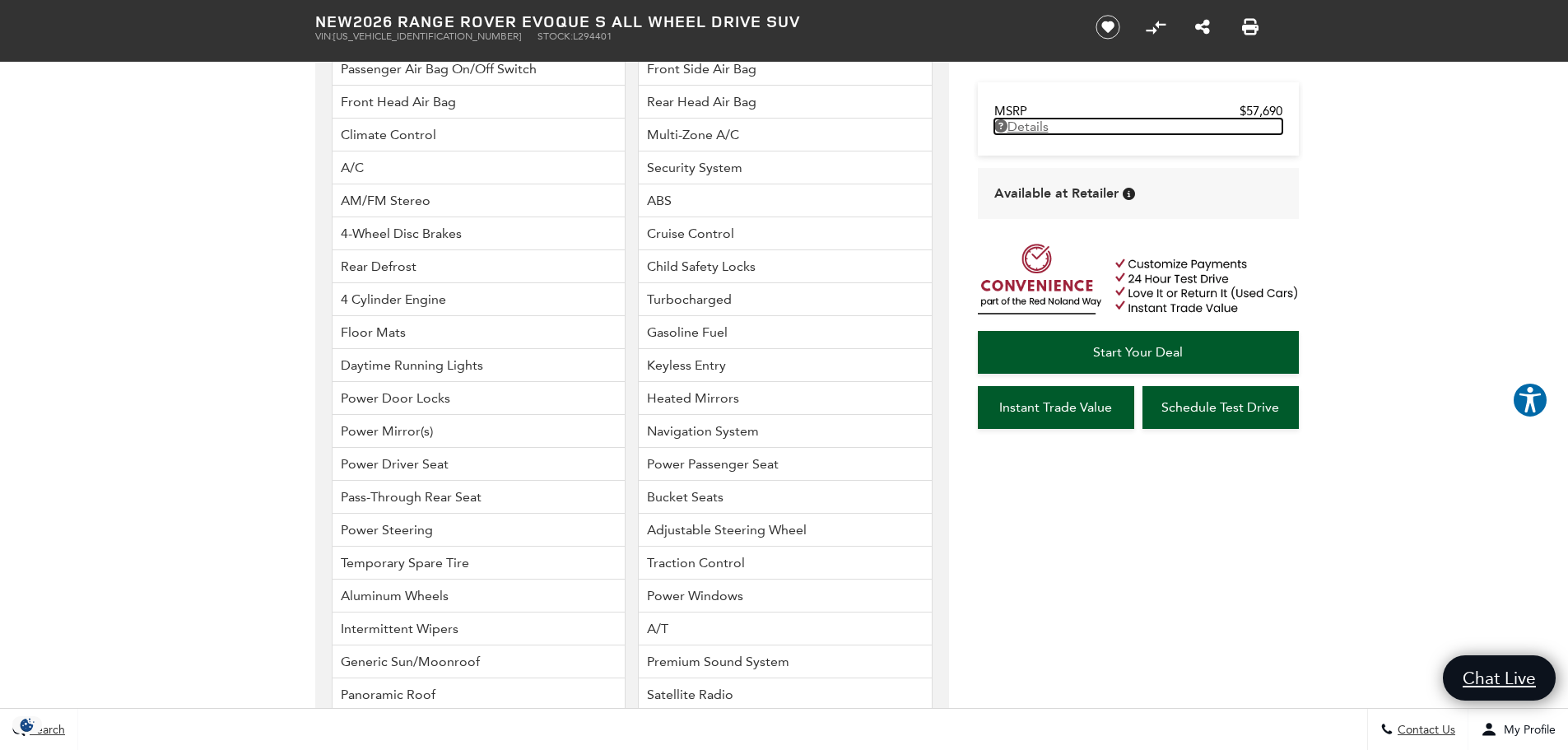
click at [1018, 129] on link "Details - about pricing for: New 2026 Range Rover Evoque S All Wheel Drive SUV" at bounding box center [1138, 126] width 288 height 16
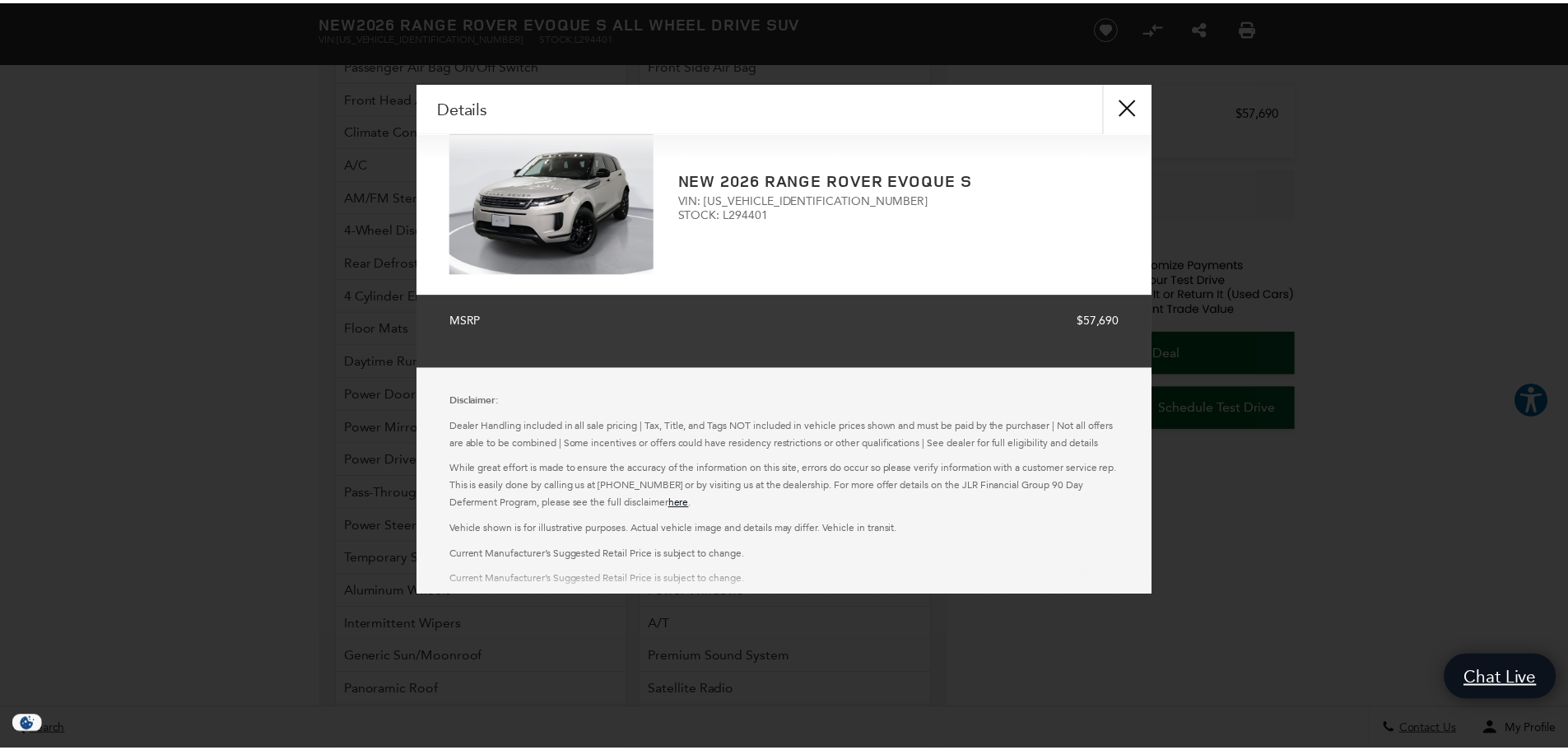
scroll to position [0, 0]
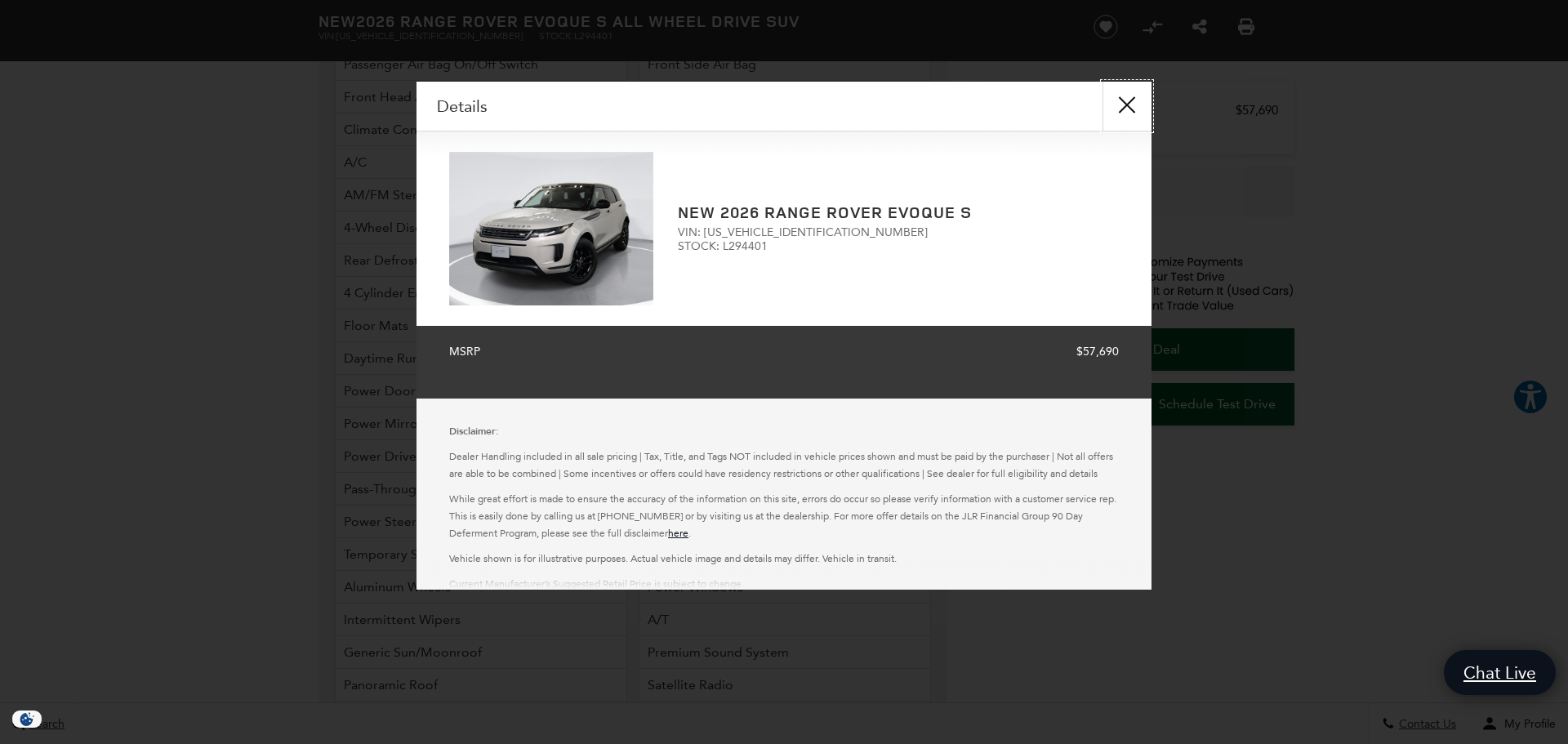
click at [1126, 101] on button "close" at bounding box center [1126, 106] width 49 height 49
